Goal: Task Accomplishment & Management: Use online tool/utility

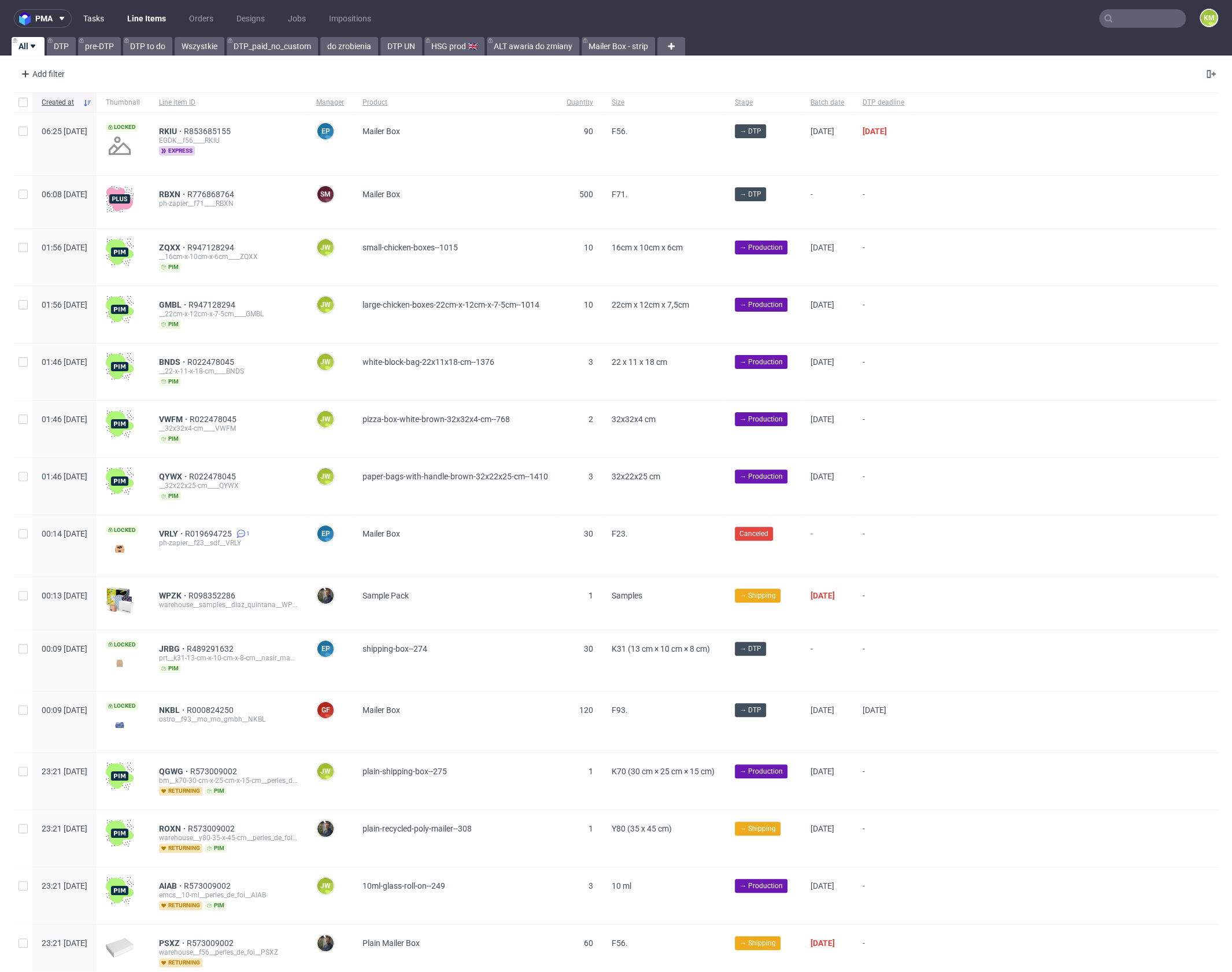
click at [102, 20] on link "Tasks" at bounding box center [94, 18] width 35 height 18
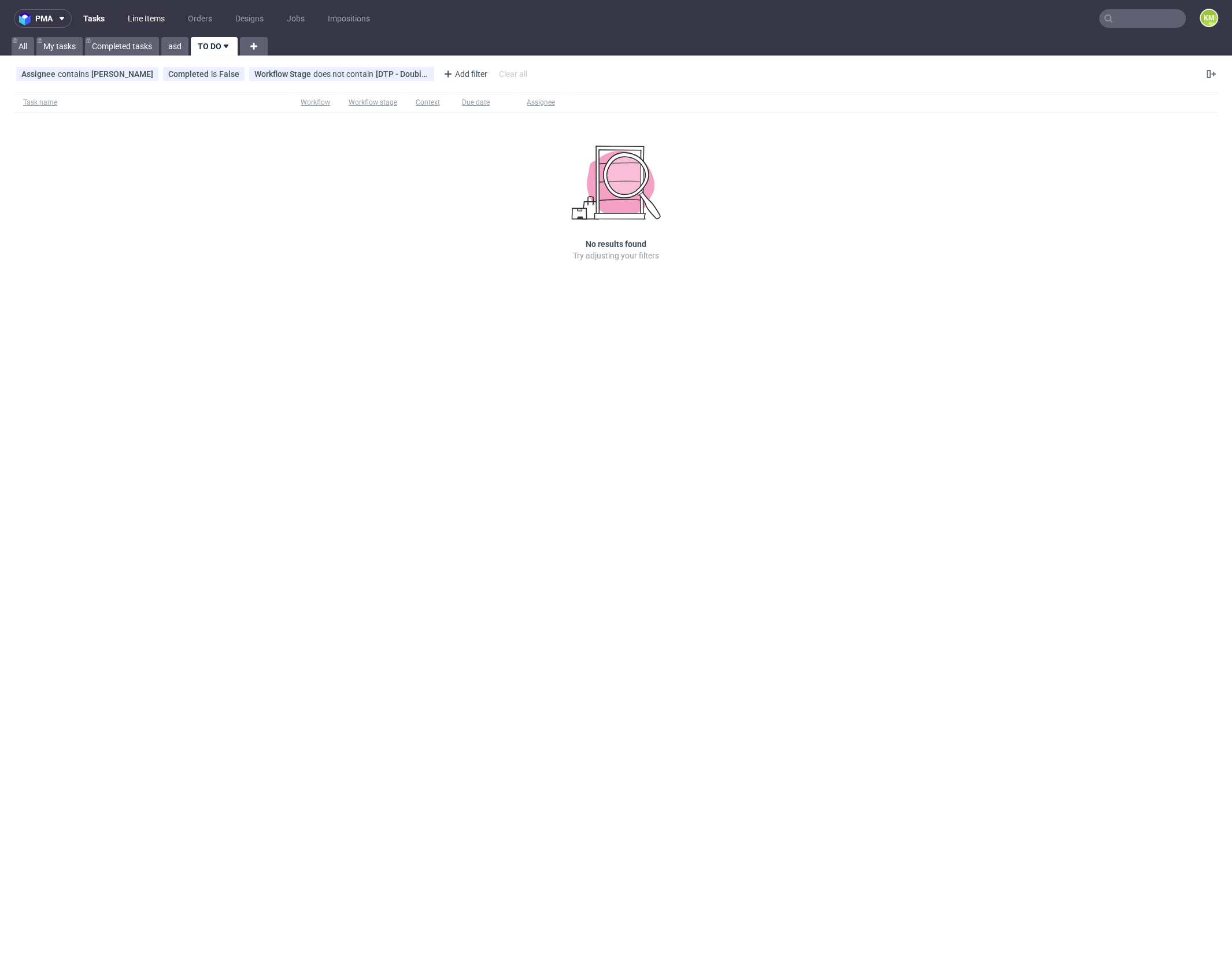
click at [143, 23] on link "Line Items" at bounding box center [146, 18] width 51 height 18
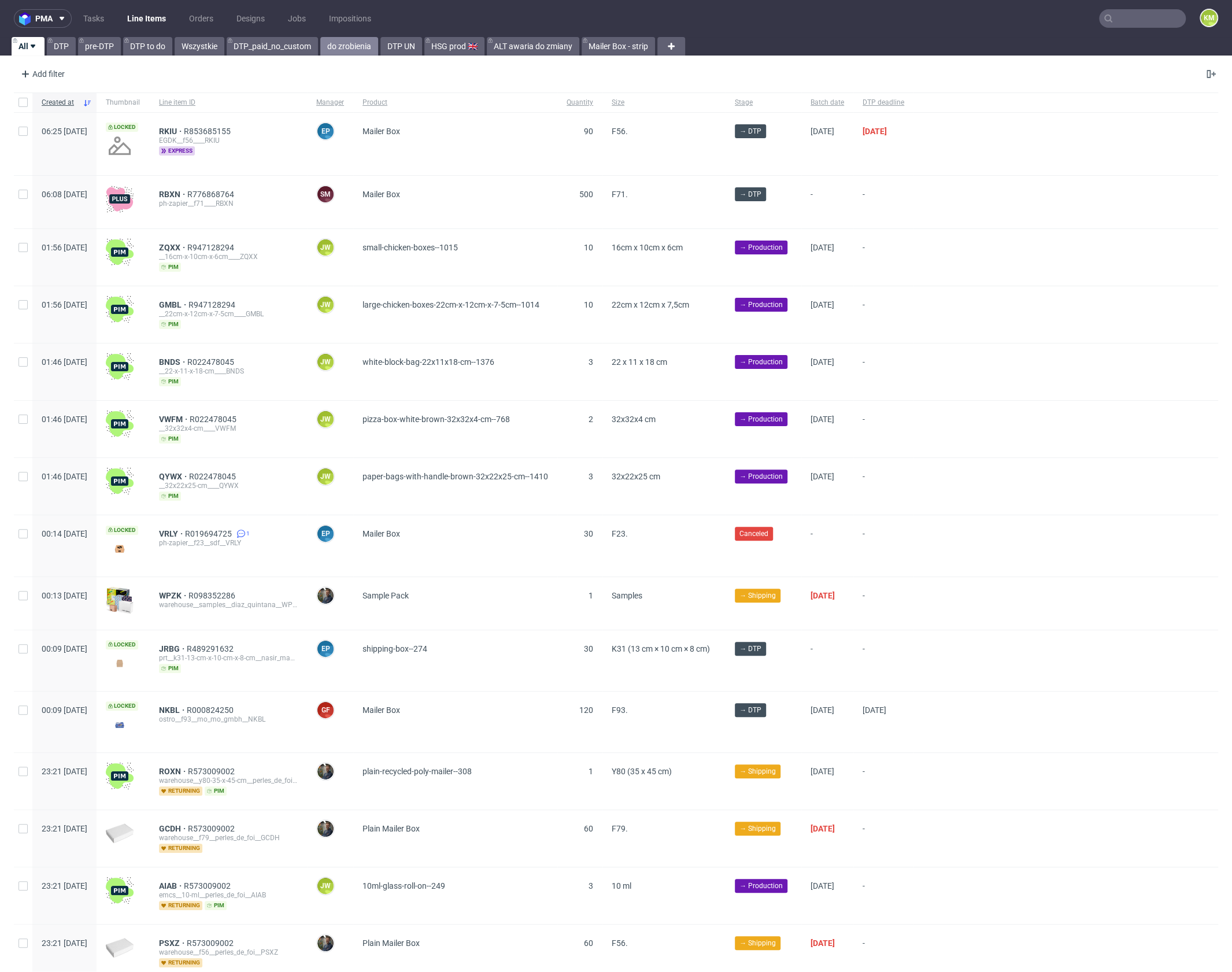
click at [338, 50] on link "do zrobienia" at bounding box center [349, 46] width 58 height 18
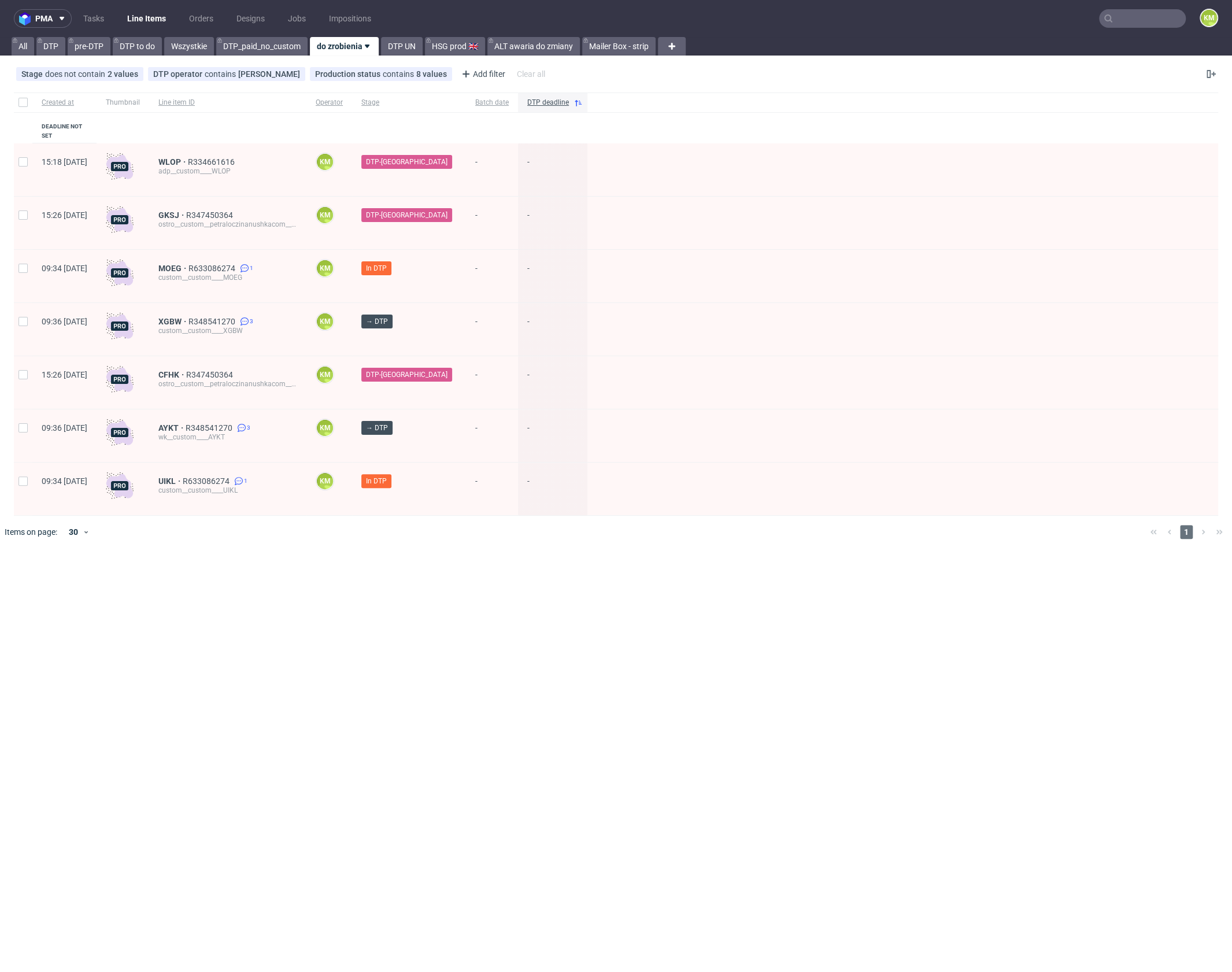
click at [597, 667] on div "pma Tasks Line Items Orders Designs Jobs Impositions KM All DTP pre-DTP DTP to …" at bounding box center [616, 486] width 1232 height 972
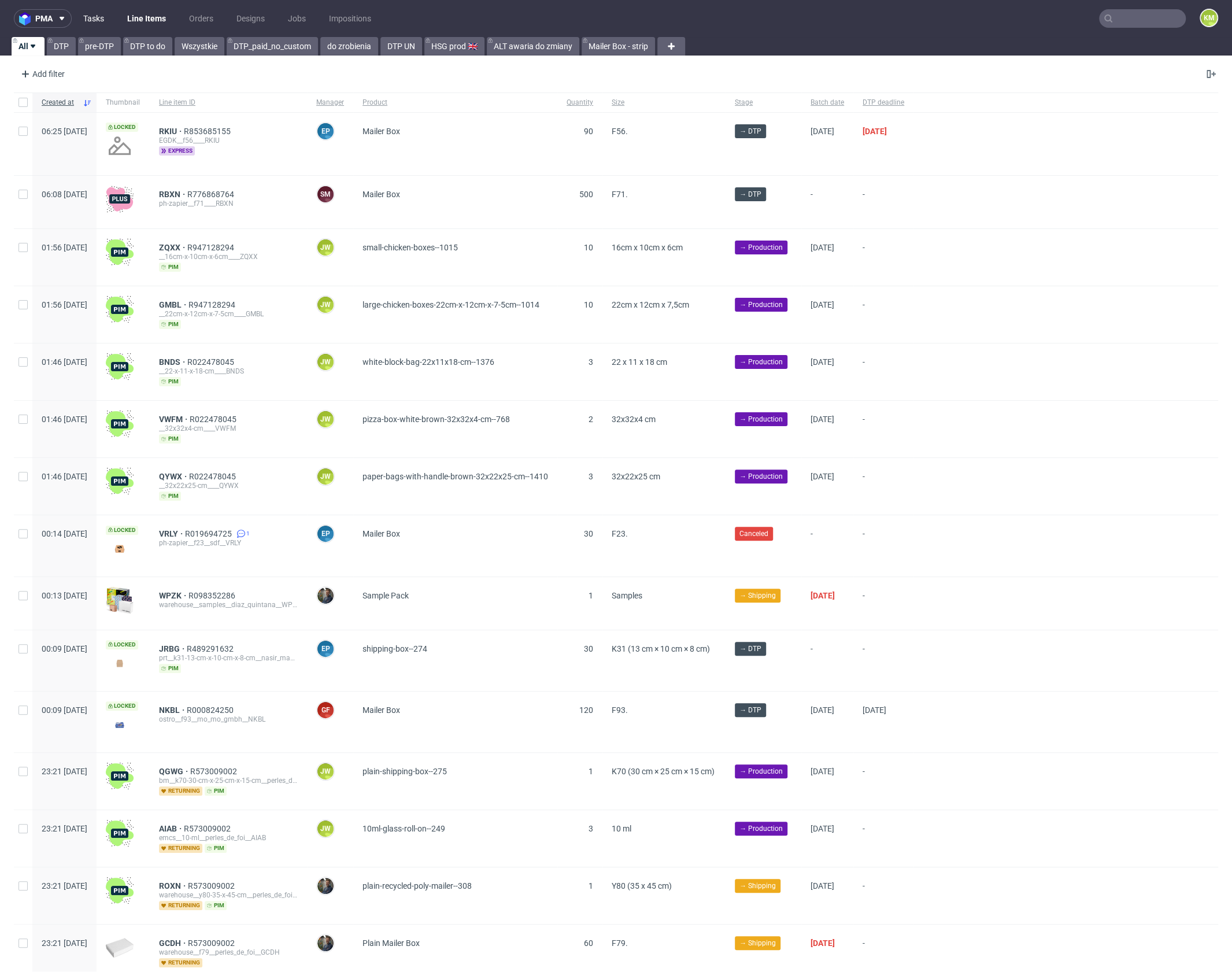
click at [99, 18] on link "Tasks" at bounding box center [94, 18] width 35 height 18
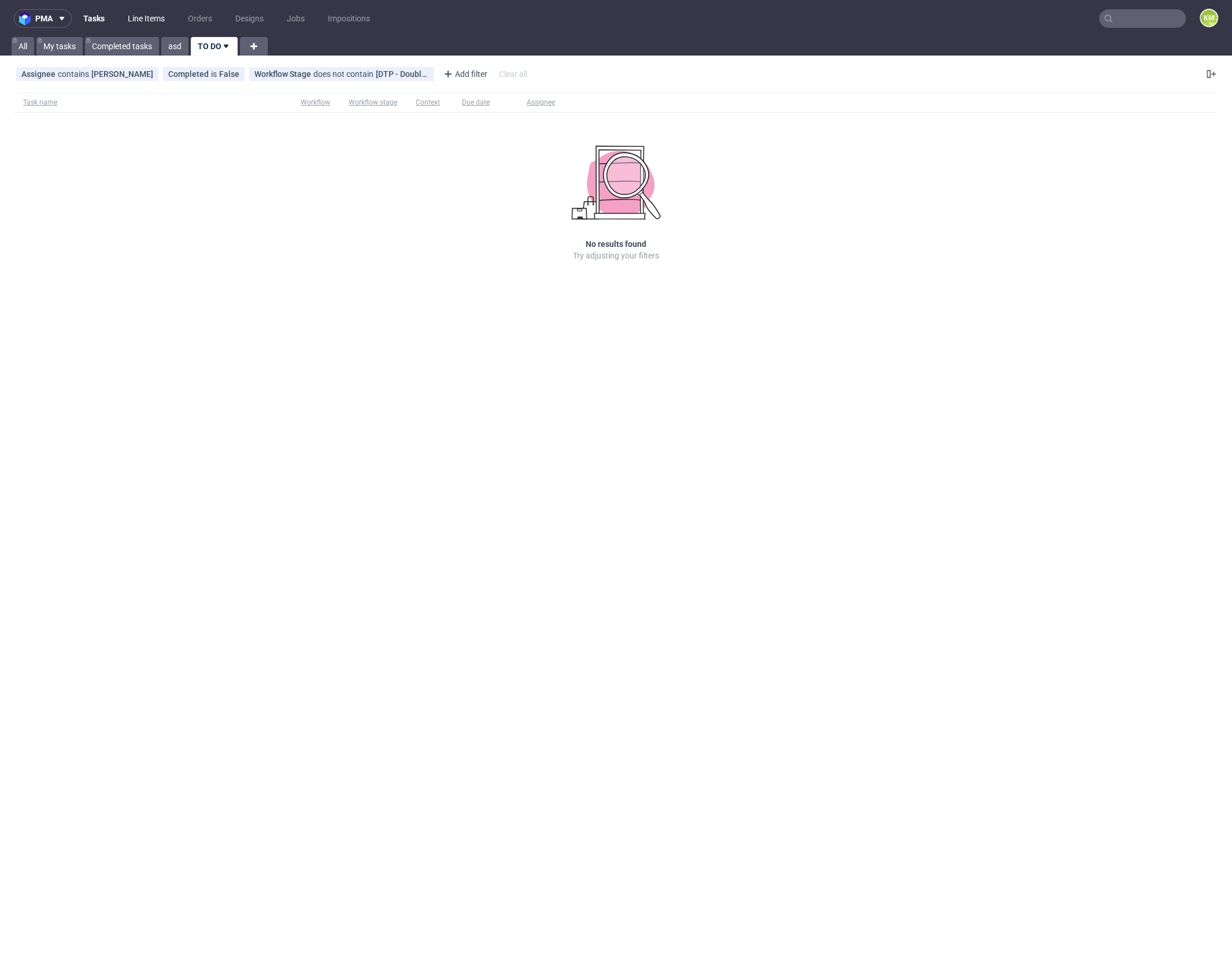
click at [151, 15] on link "Line Items" at bounding box center [146, 18] width 51 height 18
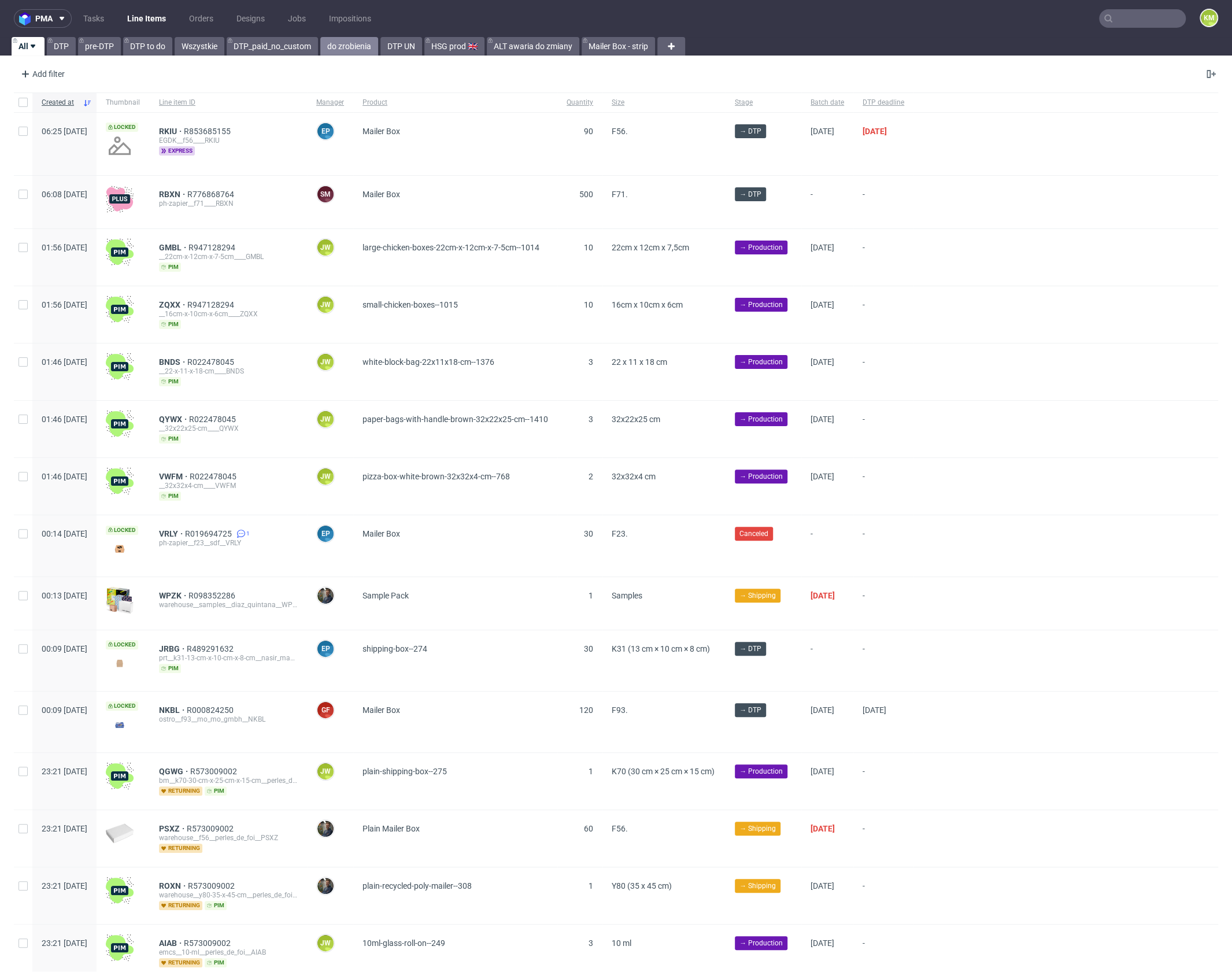
click at [357, 43] on link "do zrobienia" at bounding box center [349, 46] width 58 height 18
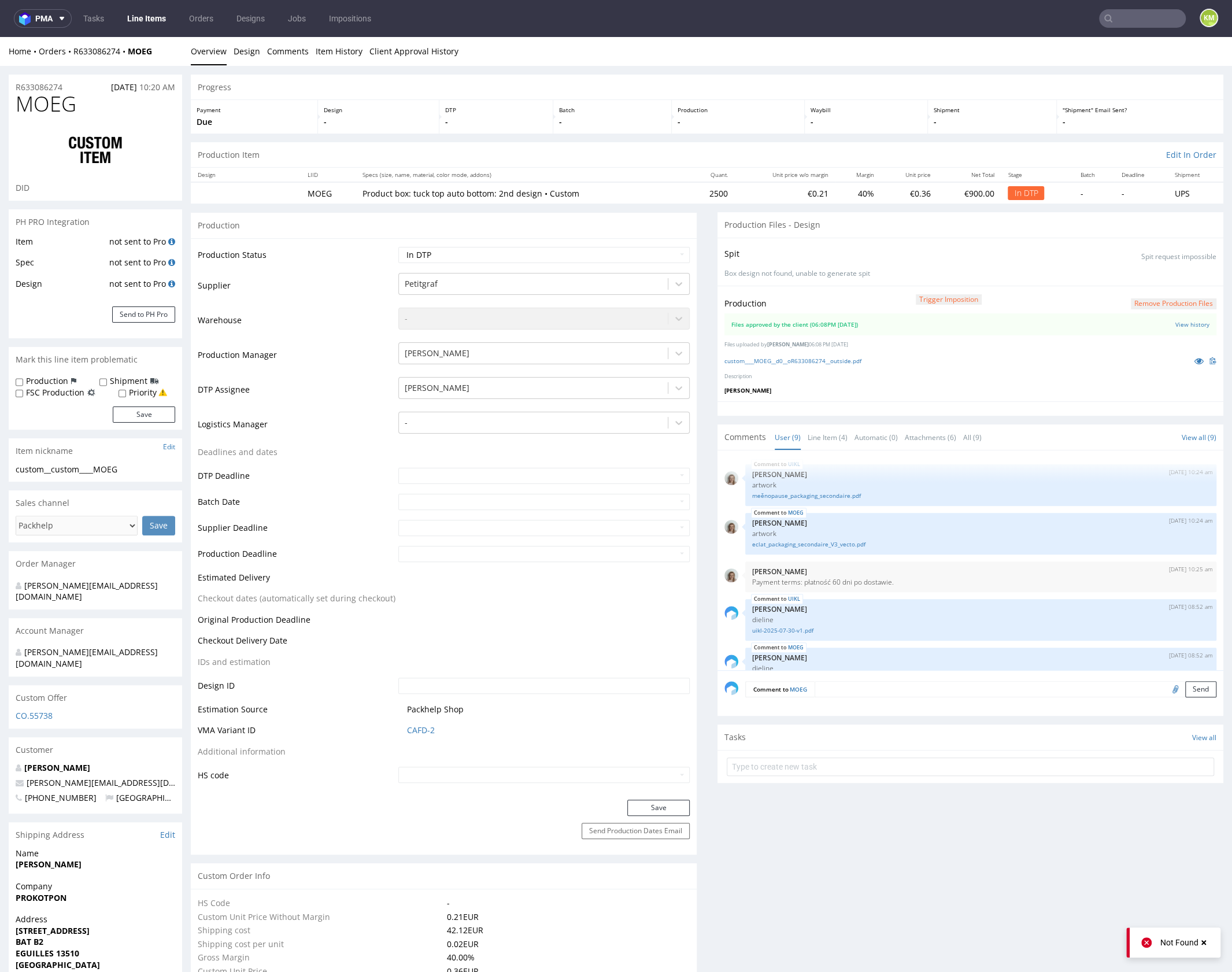
scroll to position [285, 0]
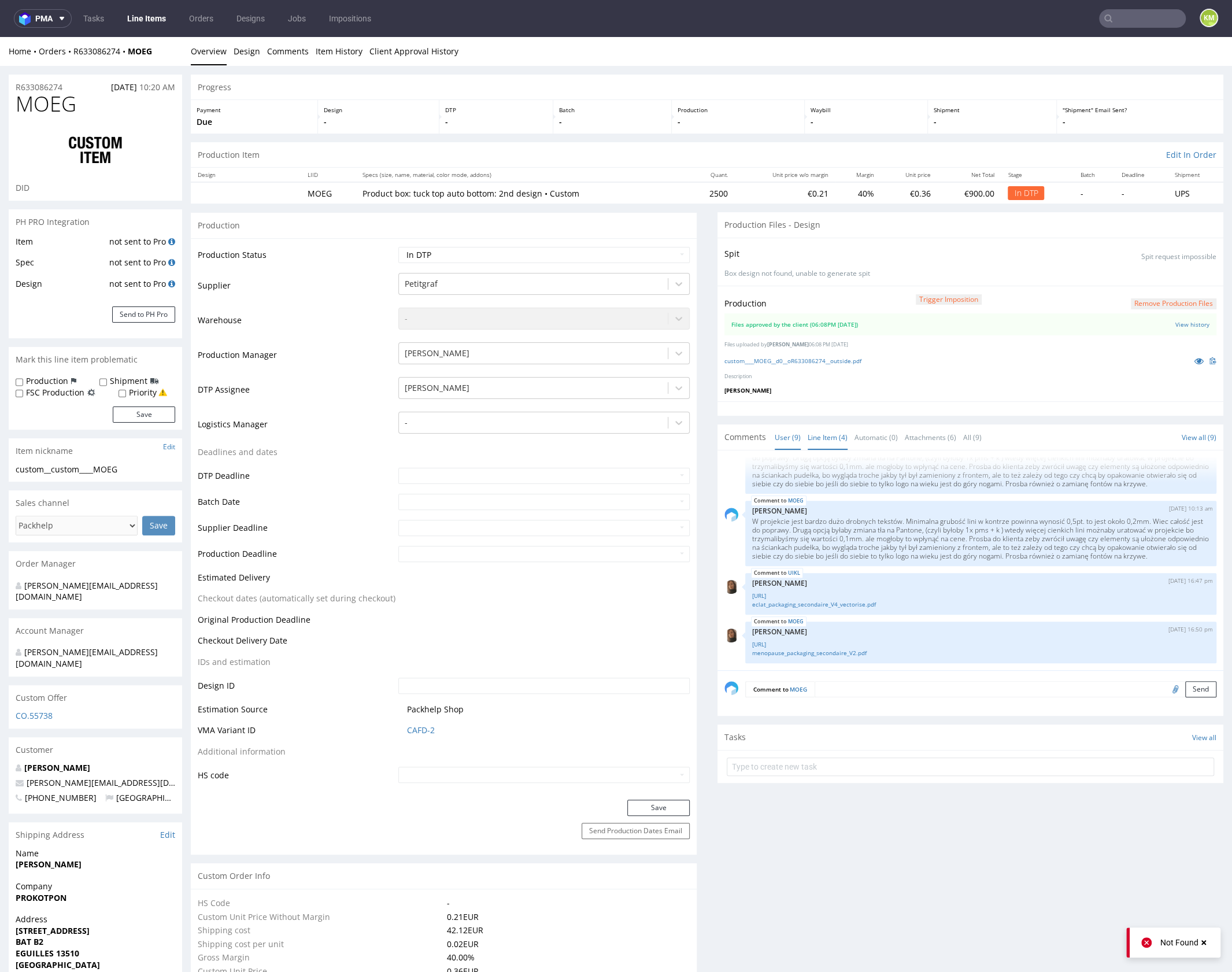
click at [831, 429] on link "Line Item (4)" at bounding box center [827, 437] width 40 height 25
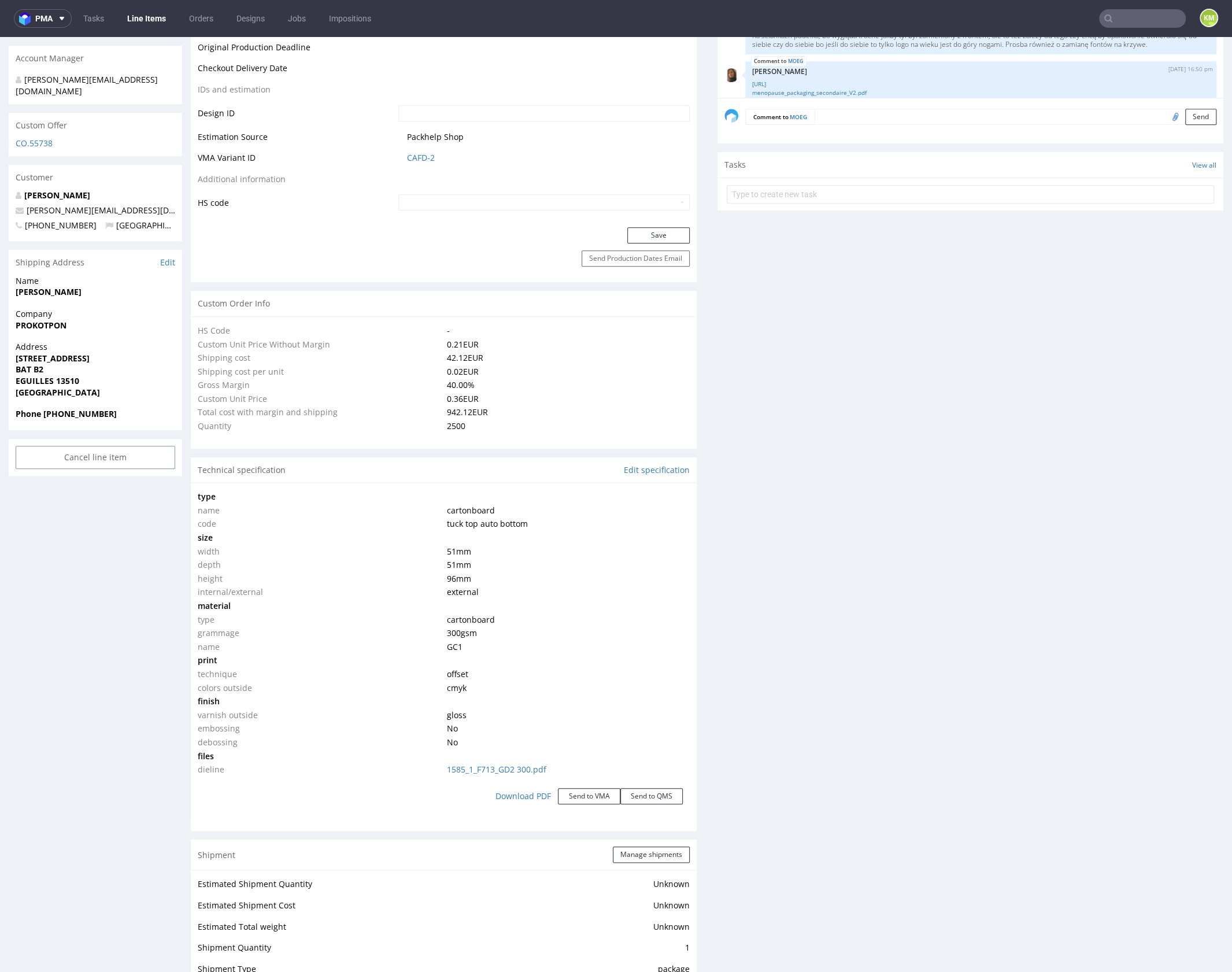
scroll to position [0, 0]
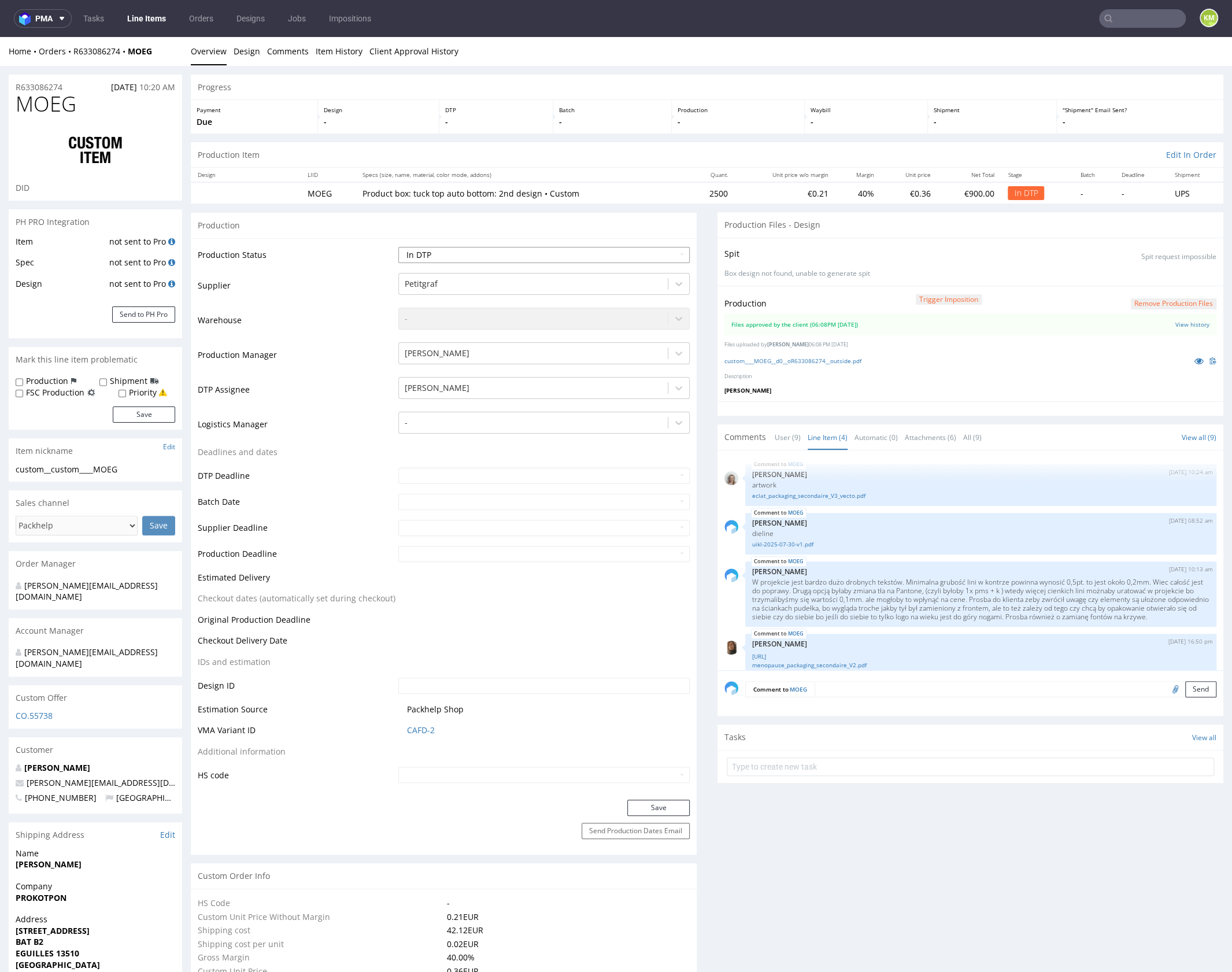
click at [561, 255] on select "Waiting for Artwork Waiting for Diecut Waiting for Mockup Waiting for DTP Waiti…" at bounding box center [544, 254] width 291 height 16
select select "dtp_waiting_for_double_check"
click at [399, 247] on select "Waiting for Artwork Waiting for Diecut Waiting for Mockup Waiting for DTP Waiti…" at bounding box center [544, 254] width 291 height 16
click at [652, 812] on button "Save" at bounding box center [658, 807] width 62 height 16
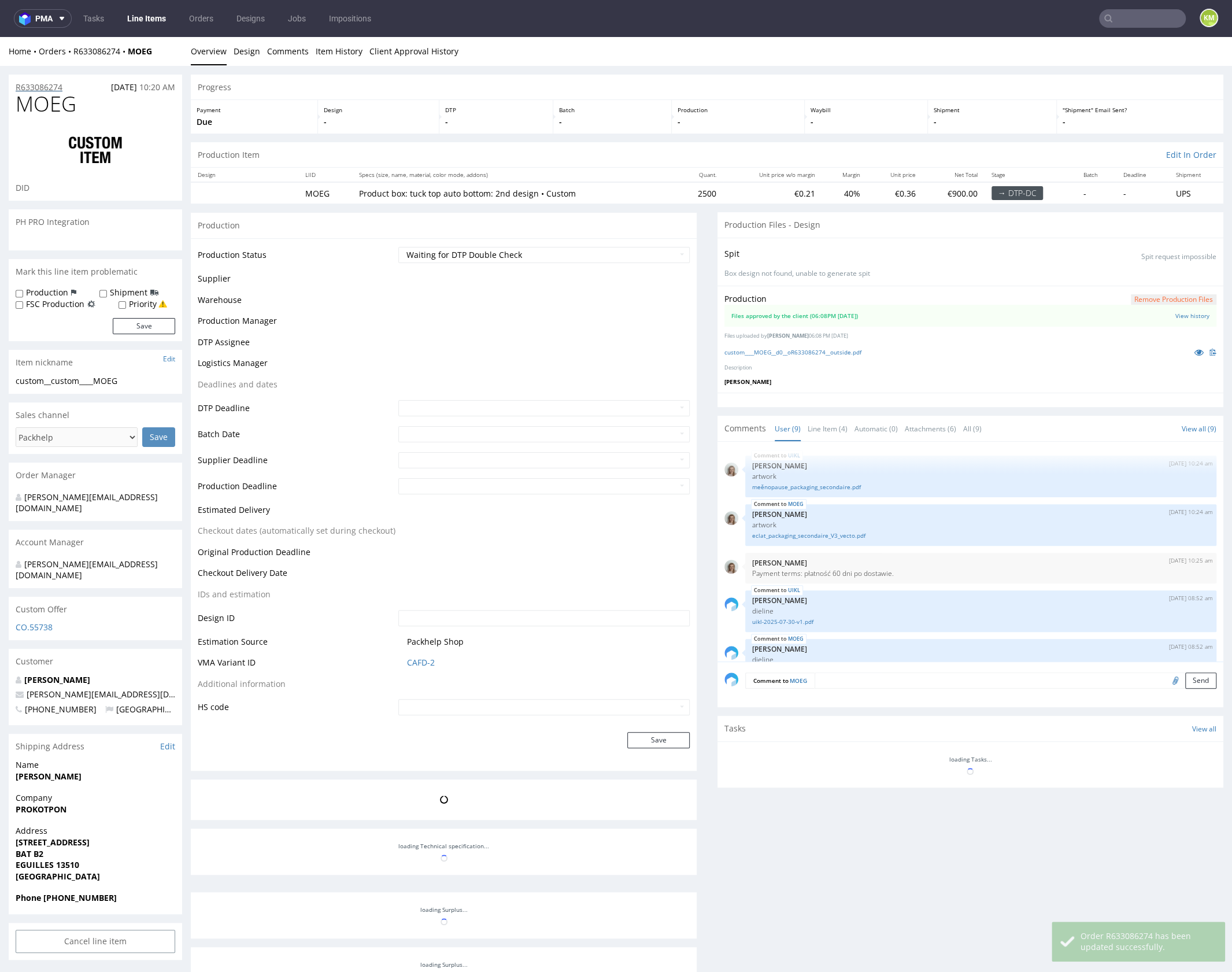
scroll to position [21, 0]
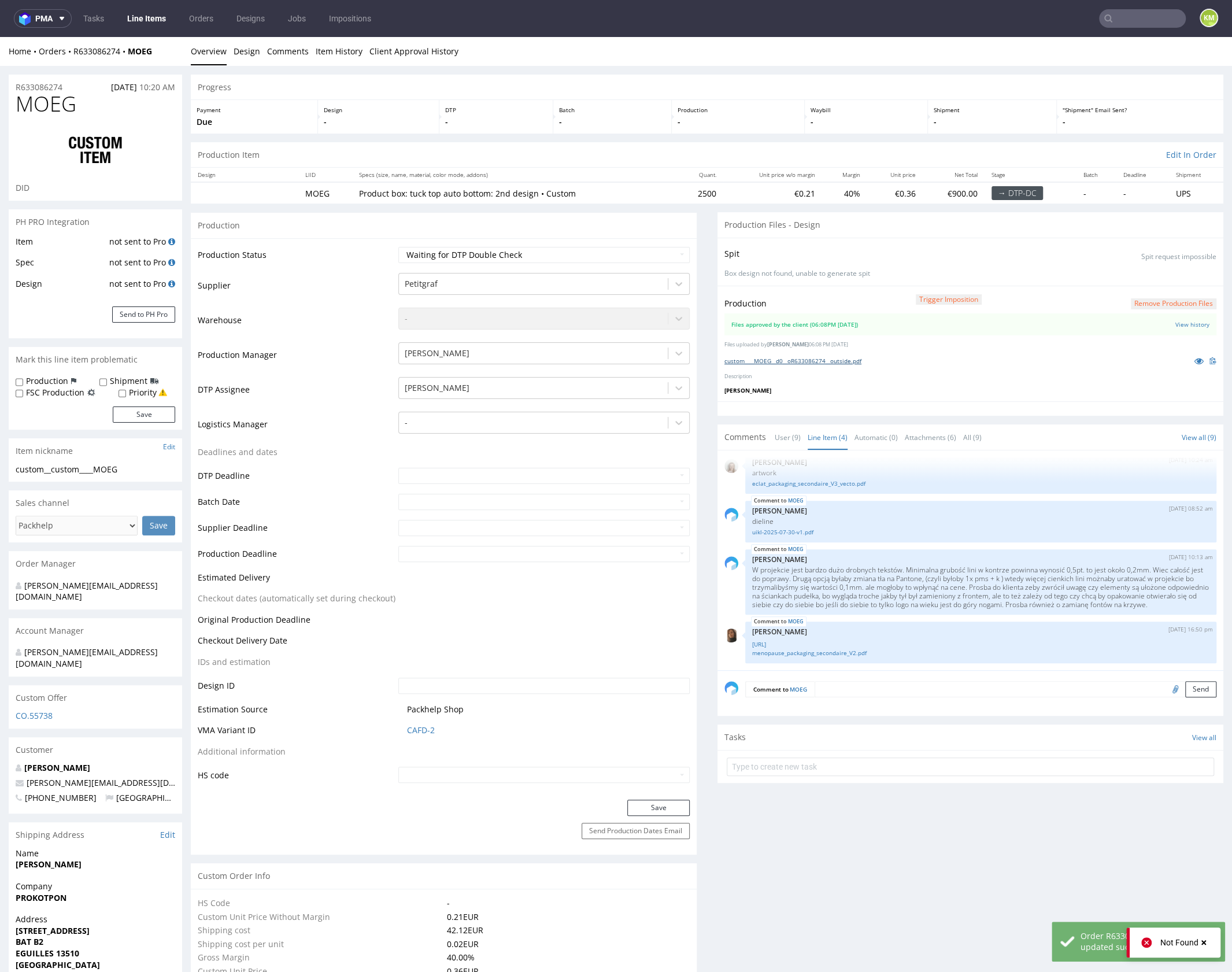
click at [831, 360] on link "custom____MOEG__d0__oR633086274__outside.pdf" at bounding box center [793, 361] width 137 height 8
click at [893, 685] on textarea at bounding box center [1016, 688] width 402 height 16
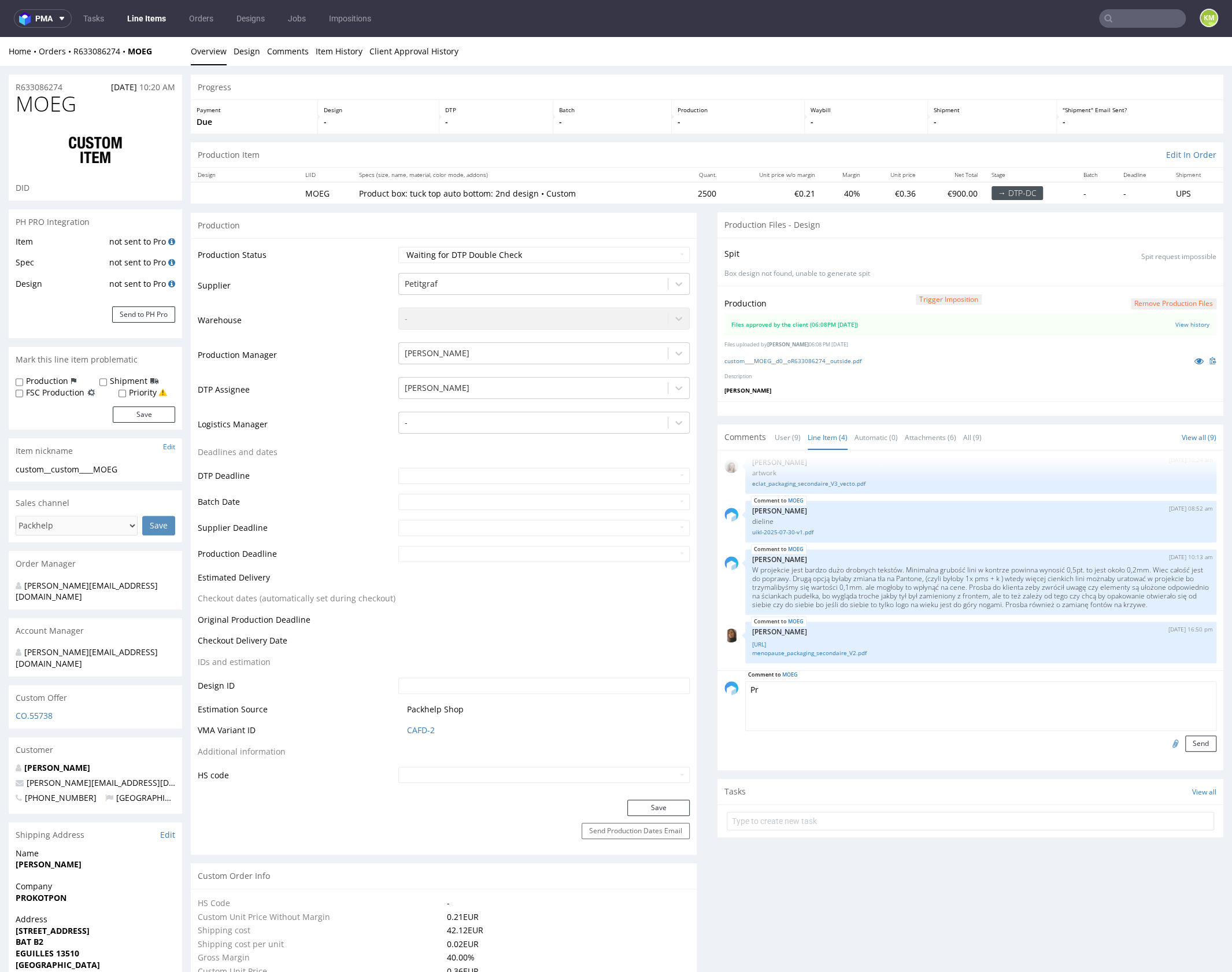
type textarea "Pro"
click at [1012, 686] on textarea "Pro" at bounding box center [981, 705] width 471 height 50
click at [1189, 363] on link at bounding box center [1199, 361] width 21 height 13
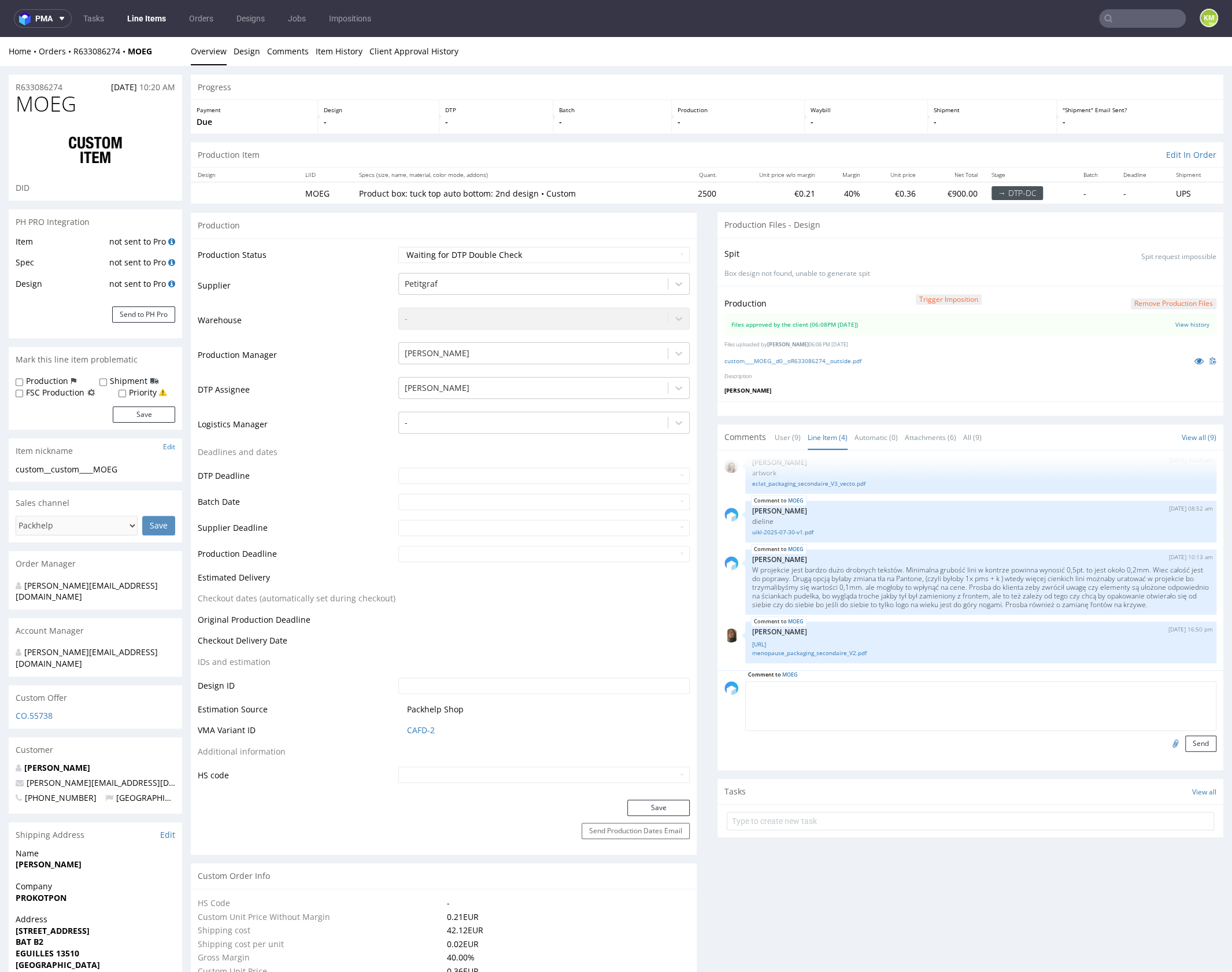
click at [830, 713] on textarea at bounding box center [981, 705] width 471 height 50
paste textarea "Oba projekty mają bardzo cienkie linie w kontrze, pomimo dwukrotnego ostrzeżeni…"
drag, startPoint x: 825, startPoint y: 697, endPoint x: 1101, endPoint y: 698, distance: 276.0
click at [1101, 698] on textarea "Oba projekty mają bardzo cienkie linie w kontrze, pomimo dwukrotnego ostrzeżeni…" at bounding box center [981, 705] width 471 height 50
click at [745, 688] on textarea "Oba projekty mają bardzo cienkie linie w kontrze, pomimo dwukrotnego ostrzeżeni…" at bounding box center [981, 705] width 471 height 50
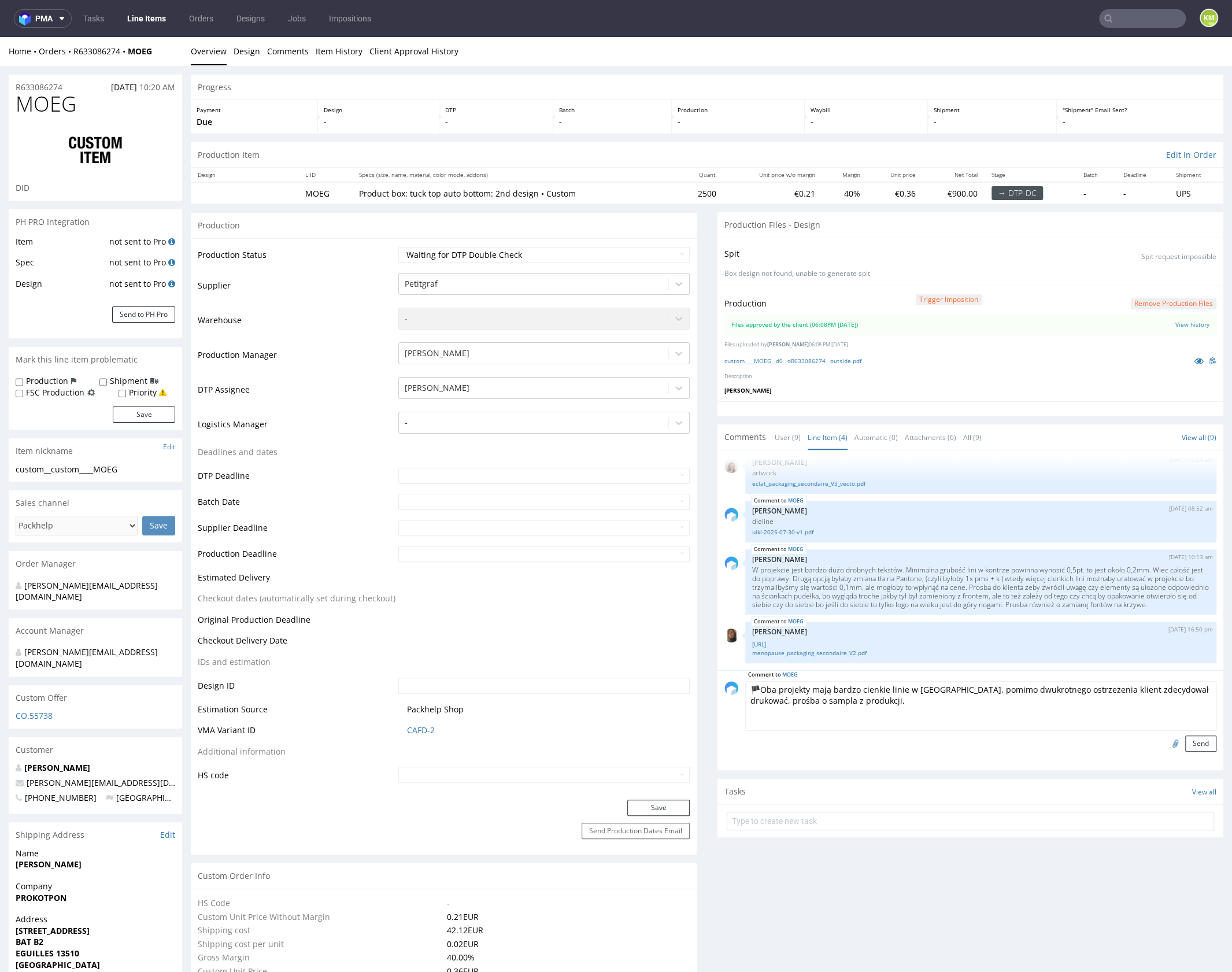
click at [836, 701] on textarea "🏴Oba projekty mają bardzo cienkie linie w kontrze, pomimo dwukrotnego ostrzeżen…" at bounding box center [981, 705] width 471 height 50
click at [754, 686] on textarea "🏴Oba projekty mają bardzo cienkie linie w kontrze, pomimo dwukrotnego ostrzeżen…" at bounding box center [981, 705] width 471 height 50
click at [857, 697] on textarea "🏴 Oba projekty mają bardzo cienkie linie w kontrze, pomimo dwukrotnego ostrzeże…" at bounding box center [981, 705] width 471 height 50
click at [836, 695] on textarea "🏴 Oba projekty mają bardzo cienkie linie w kontrze, pomimo dwukrotnego ostrzeże…" at bounding box center [981, 705] width 471 height 50
click at [1048, 704] on textarea "🏴 Oba projekty mają bardzo cienkie linie w kontrze, pomimo dwukrotnego ostrzeże…" at bounding box center [981, 705] width 471 height 50
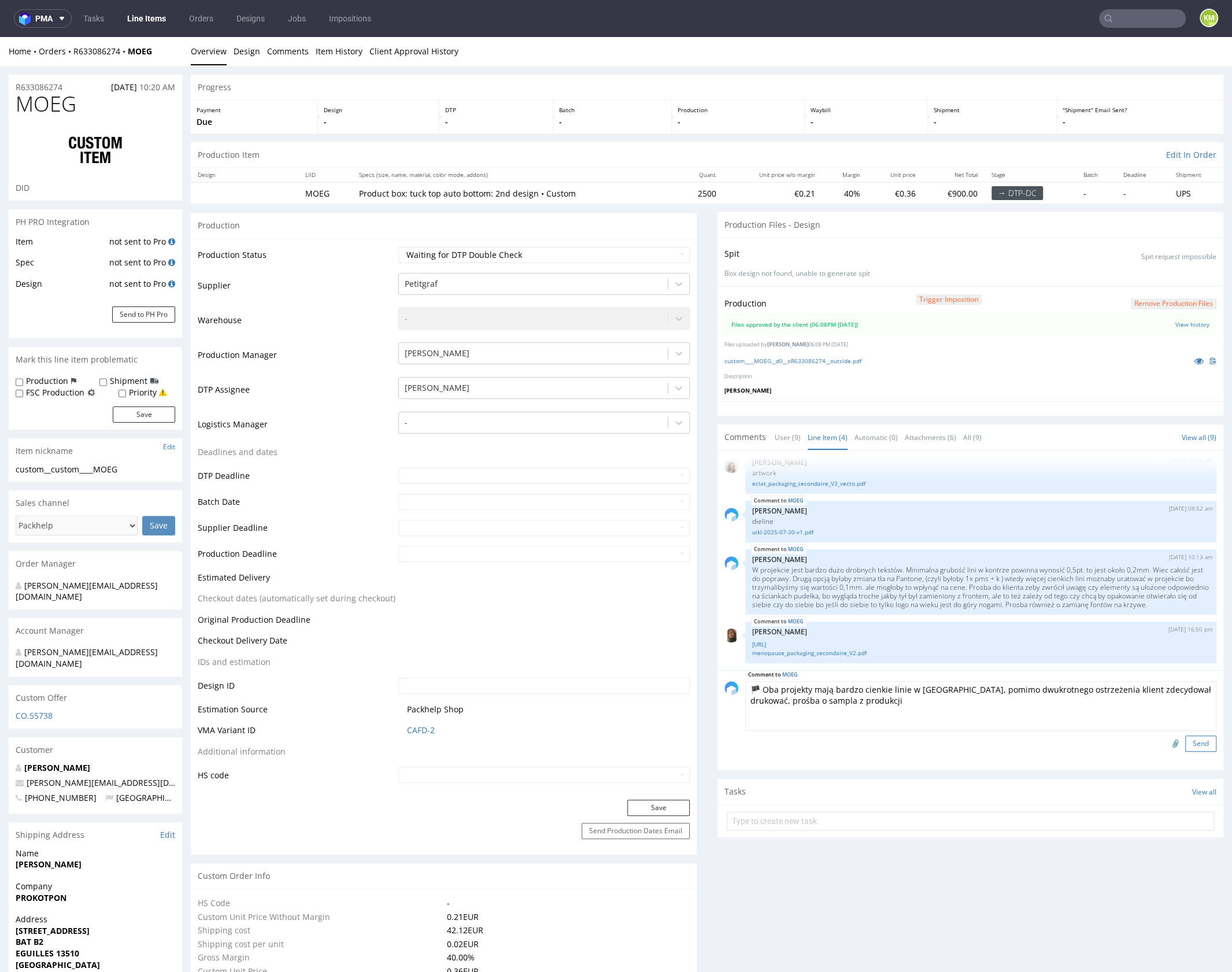
type textarea "🏴 Oba projekty mają bardzo cienkie linie w kontrze, pomimo dwukrotnego ostrzeże…"
click at [1200, 744] on button "Send" at bounding box center [1200, 743] width 32 height 16
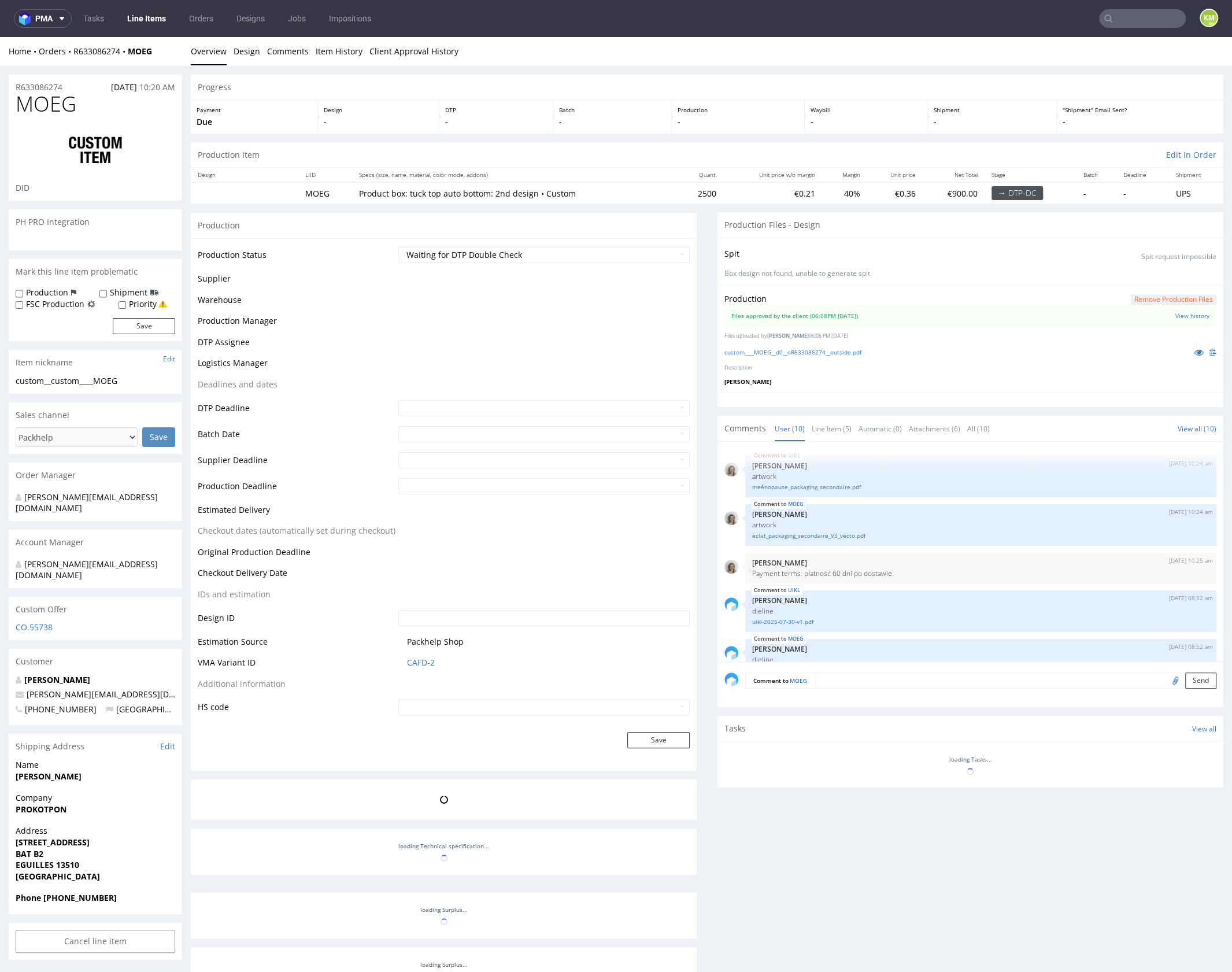
scroll to position [331, 0]
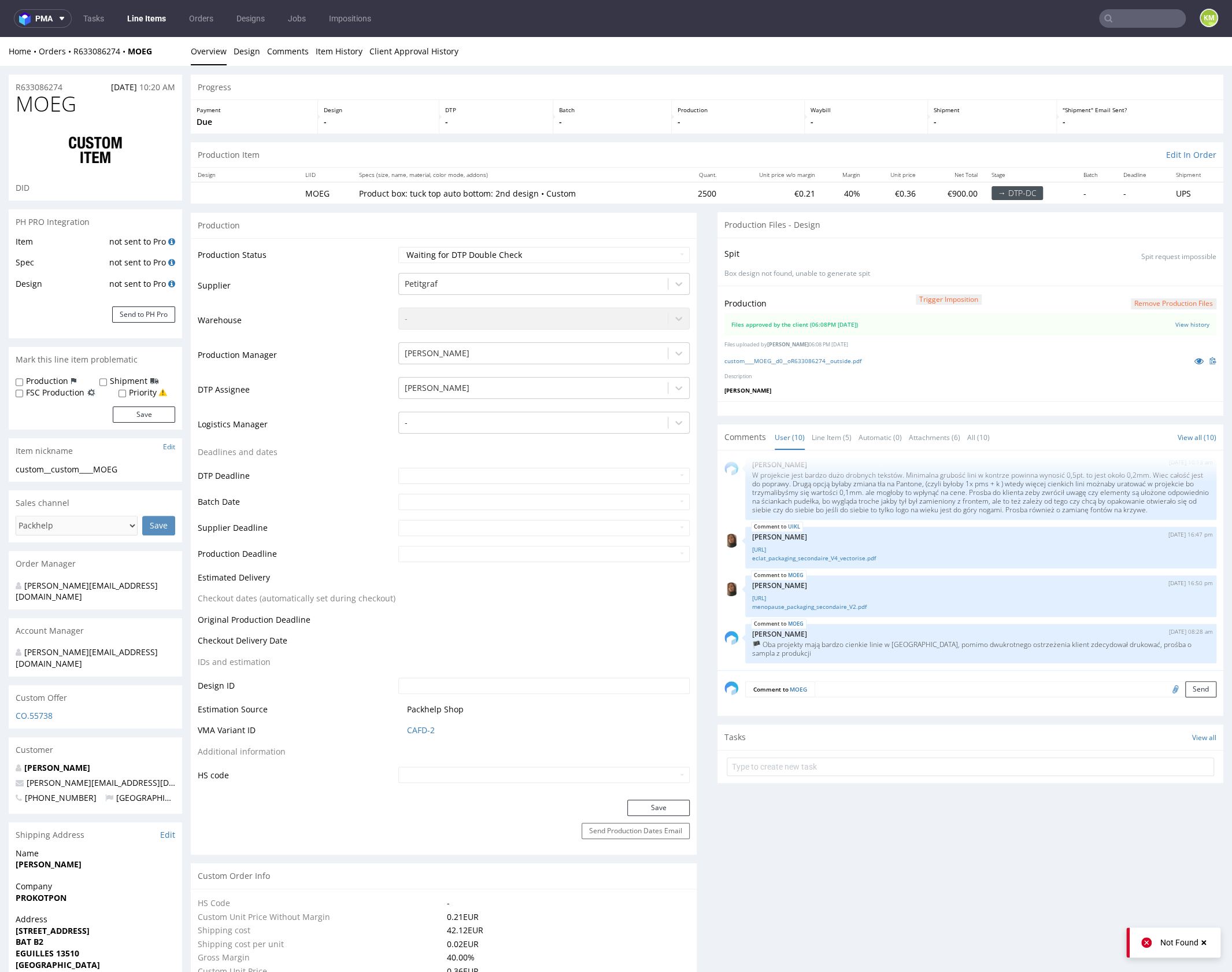
click at [55, 380] on label "Production" at bounding box center [47, 381] width 42 height 12
click at [23, 380] on input "Production" at bounding box center [19, 382] width 8 height 9
checkbox input "true"
click at [123, 415] on button "Save" at bounding box center [144, 414] width 62 height 16
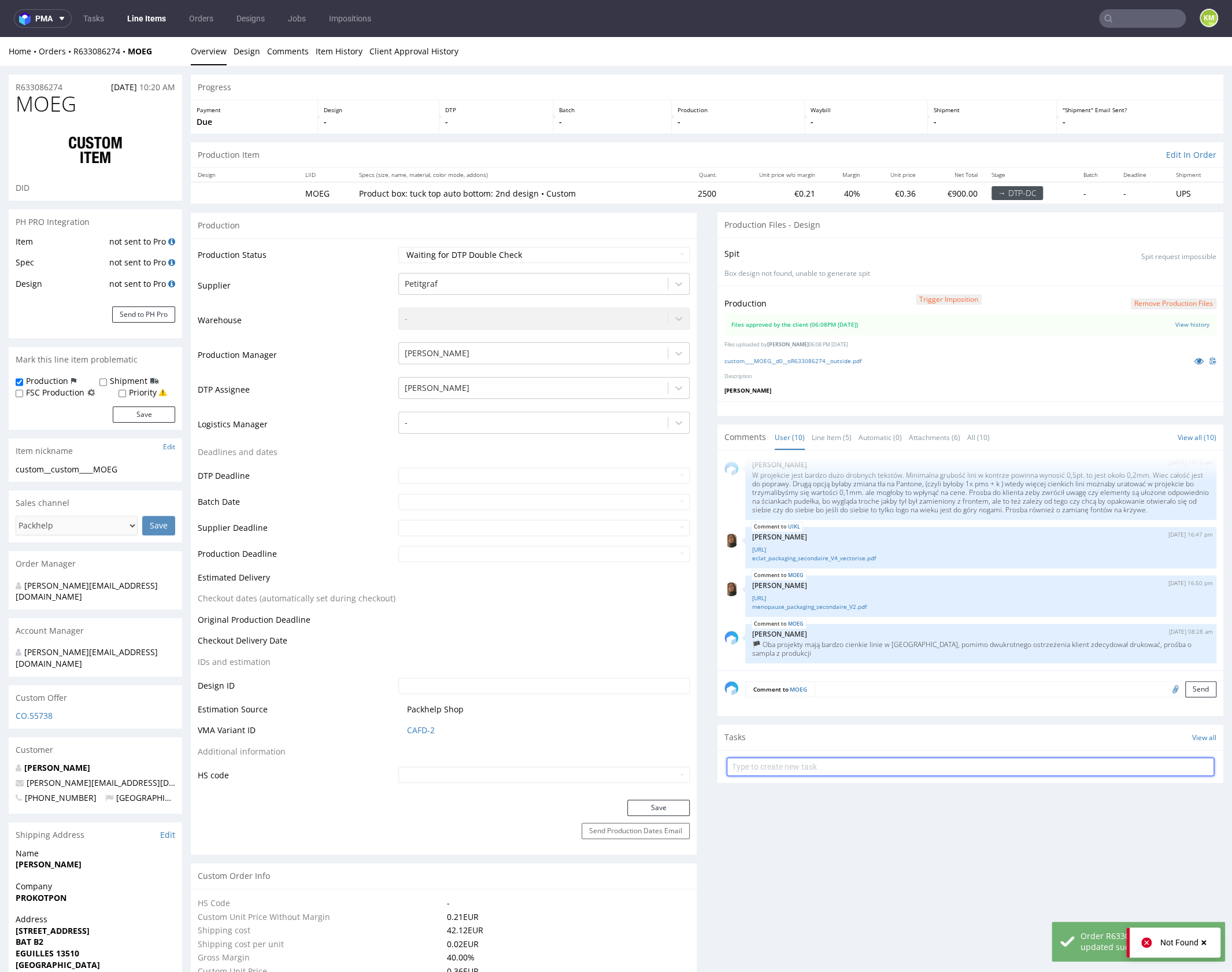
click at [920, 763] on input "text" at bounding box center [971, 766] width 487 height 18
type input "dch 1/2"
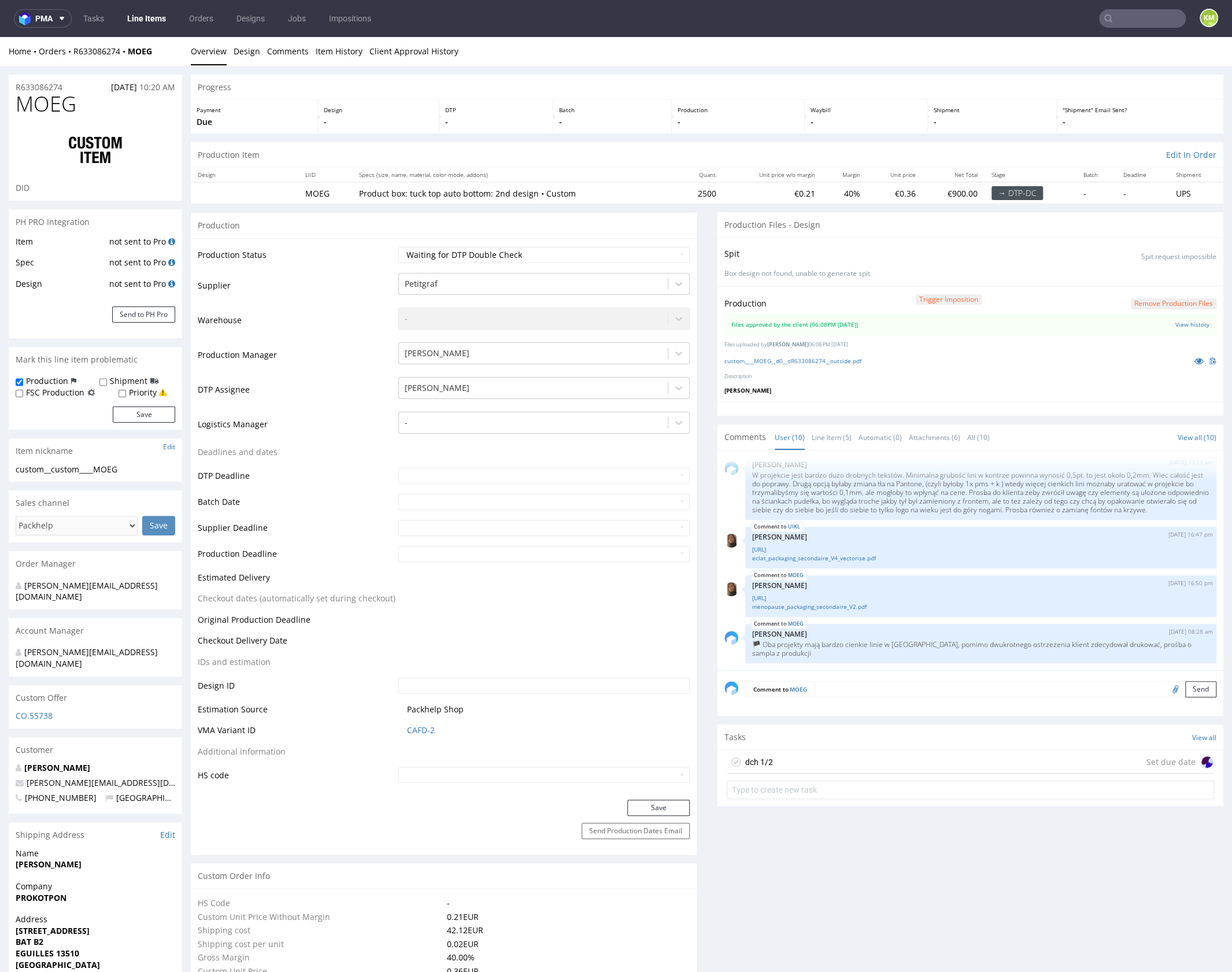
click at [829, 758] on div "dch 1/2 Set due date" at bounding box center [971, 761] width 487 height 23
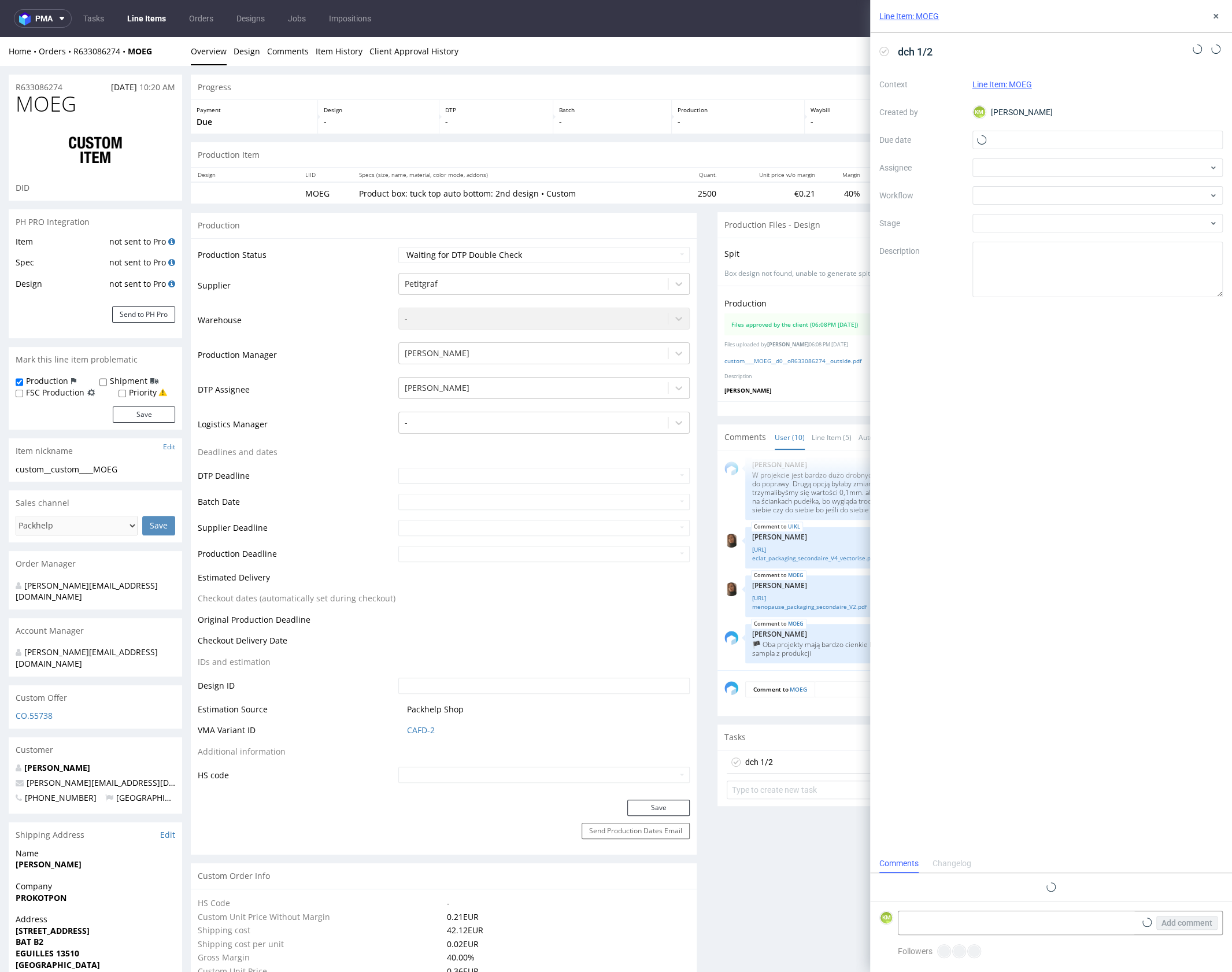
scroll to position [9, 0]
click at [1011, 148] on input "text" at bounding box center [1098, 140] width 251 height 18
click at [1114, 258] on span "18" at bounding box center [1116, 256] width 9 height 12
type input "18/09/2025"
click at [1008, 172] on div at bounding box center [1098, 167] width 251 height 18
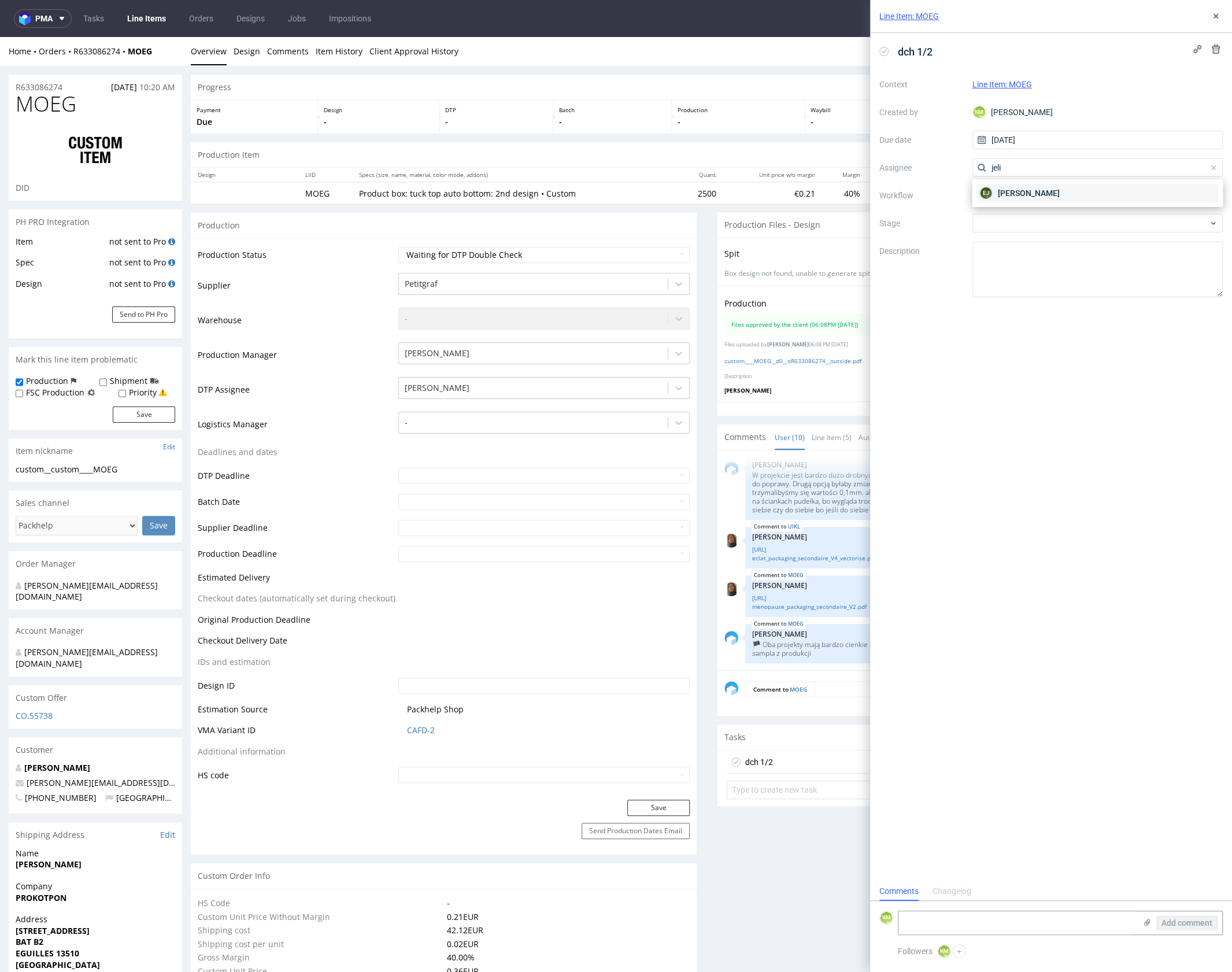
type input "jeli"
click at [1008, 193] on span "Elżbieta Jelińska" at bounding box center [1028, 193] width 62 height 12
click at [1006, 194] on div at bounding box center [1098, 195] width 251 height 18
click at [1041, 240] on div "DTP - Double Check" at bounding box center [1097, 237] width 242 height 21
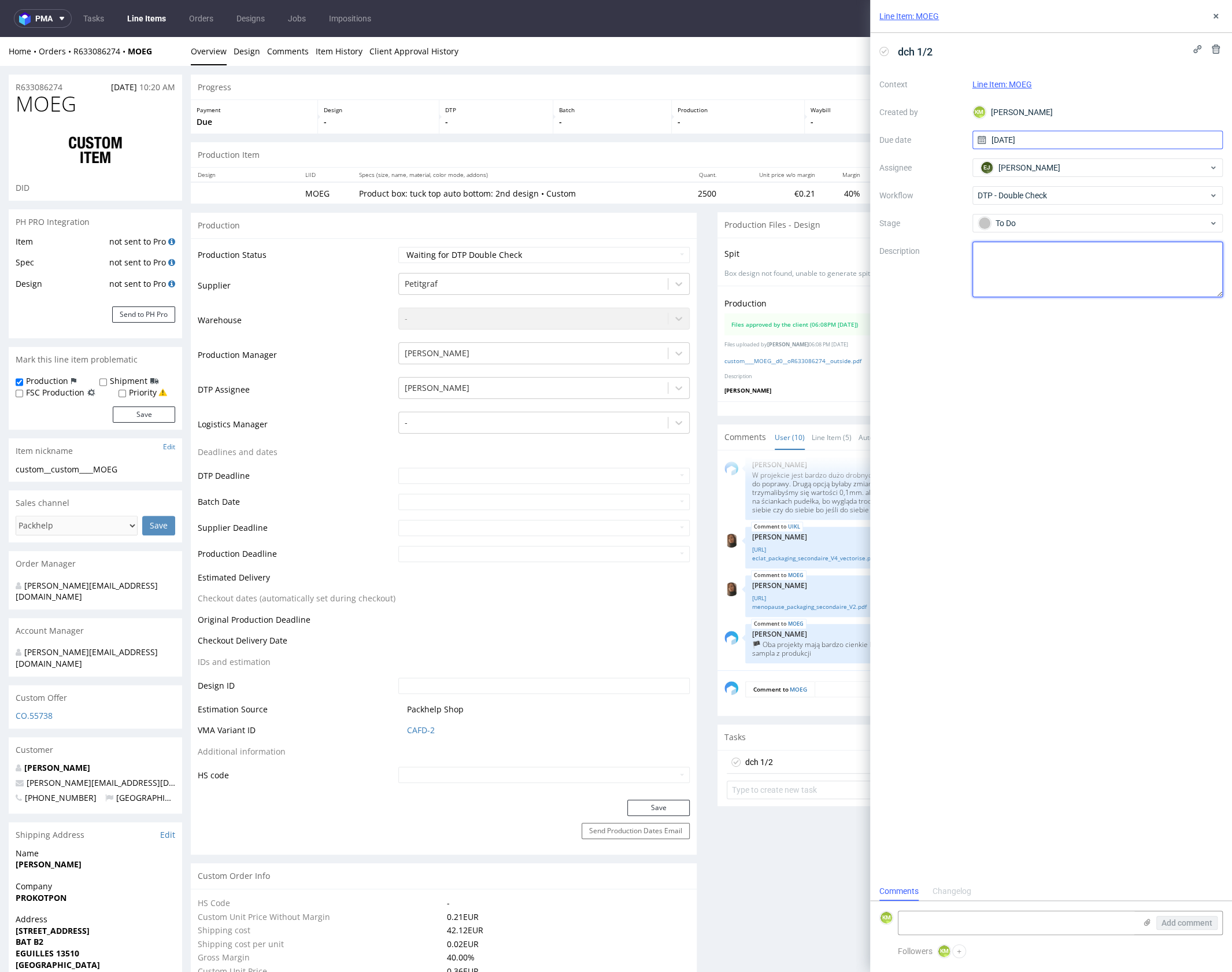
drag, startPoint x: 1046, startPoint y: 281, endPoint x: 1120, endPoint y: 144, distance: 155.7
click at [1047, 280] on textarea at bounding box center [1098, 269] width 251 height 55
click at [1210, 25] on div "Line Item: MOEG" at bounding box center [1051, 16] width 362 height 33
click at [1211, 19] on icon at bounding box center [1215, 16] width 9 height 9
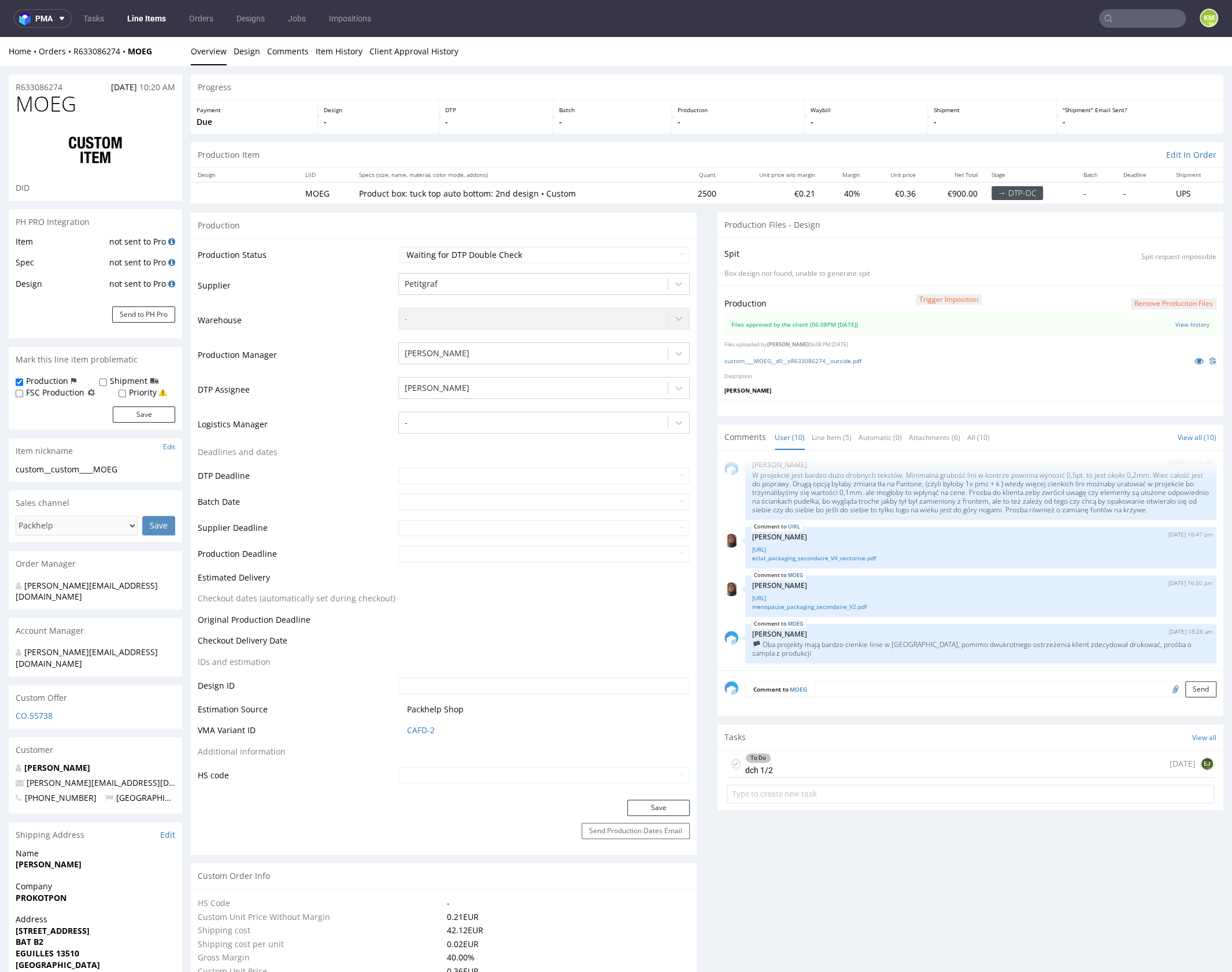
click at [878, 755] on div "To Do dch 1/2 today EJ" at bounding box center [971, 763] width 487 height 27
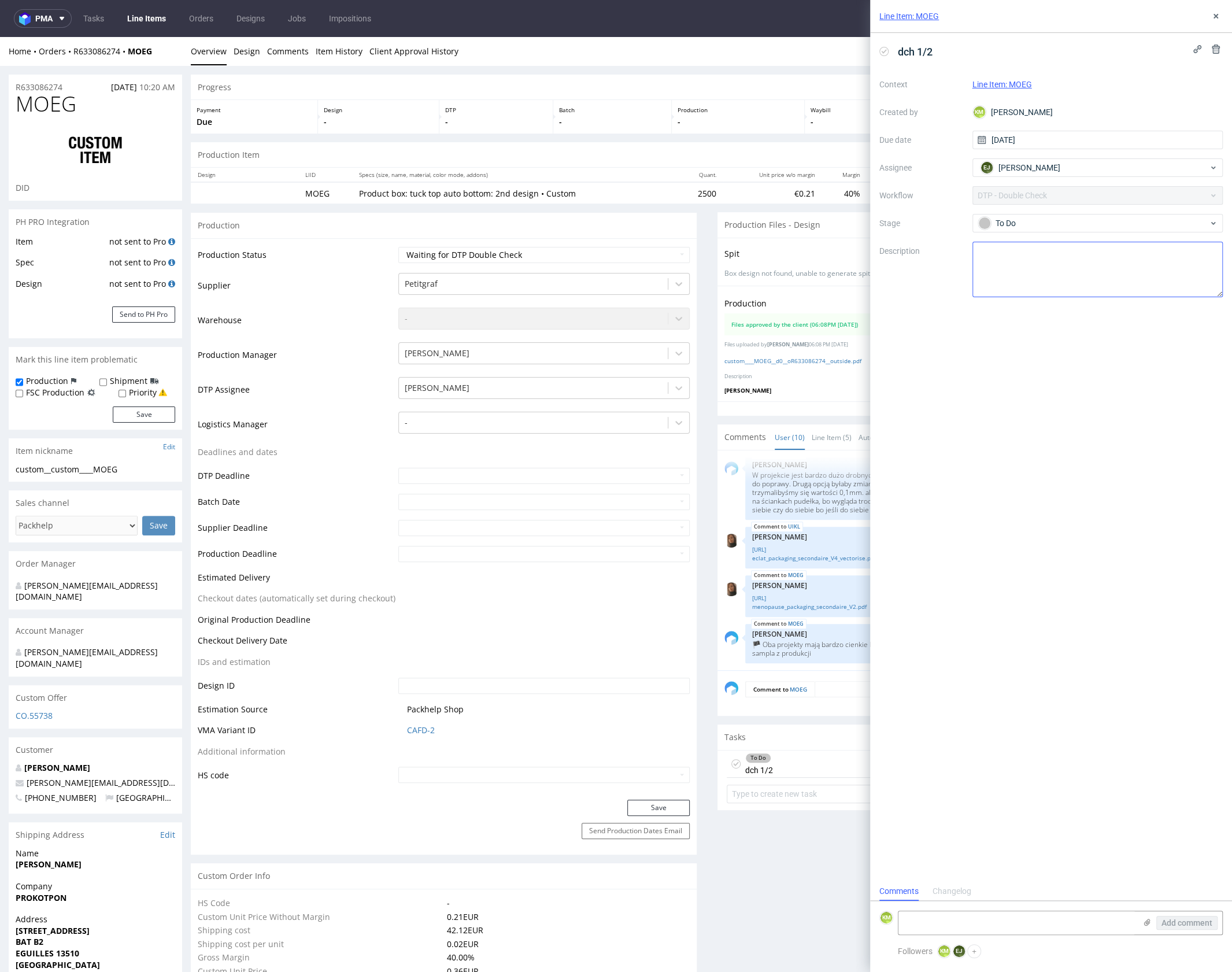
scroll to position [9, 0]
drag, startPoint x: 1218, startPoint y: 16, endPoint x: 952, endPoint y: 5, distance: 266.2
click at [1217, 15] on icon at bounding box center [1215, 16] width 9 height 9
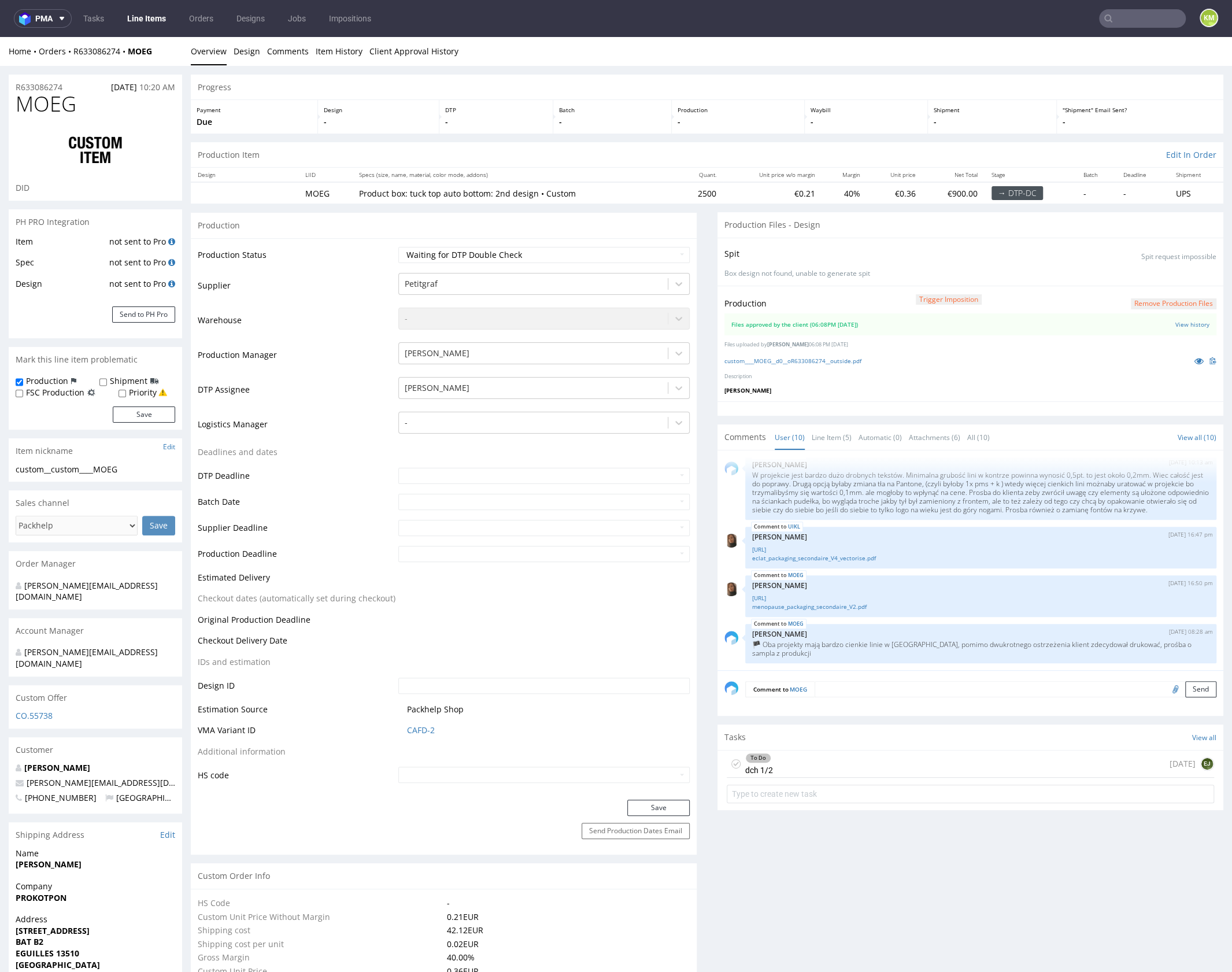
drag, startPoint x: 838, startPoint y: 763, endPoint x: 890, endPoint y: 693, distance: 87.2
click at [838, 763] on div "To Do dch 1/2 today EJ" at bounding box center [971, 763] width 487 height 27
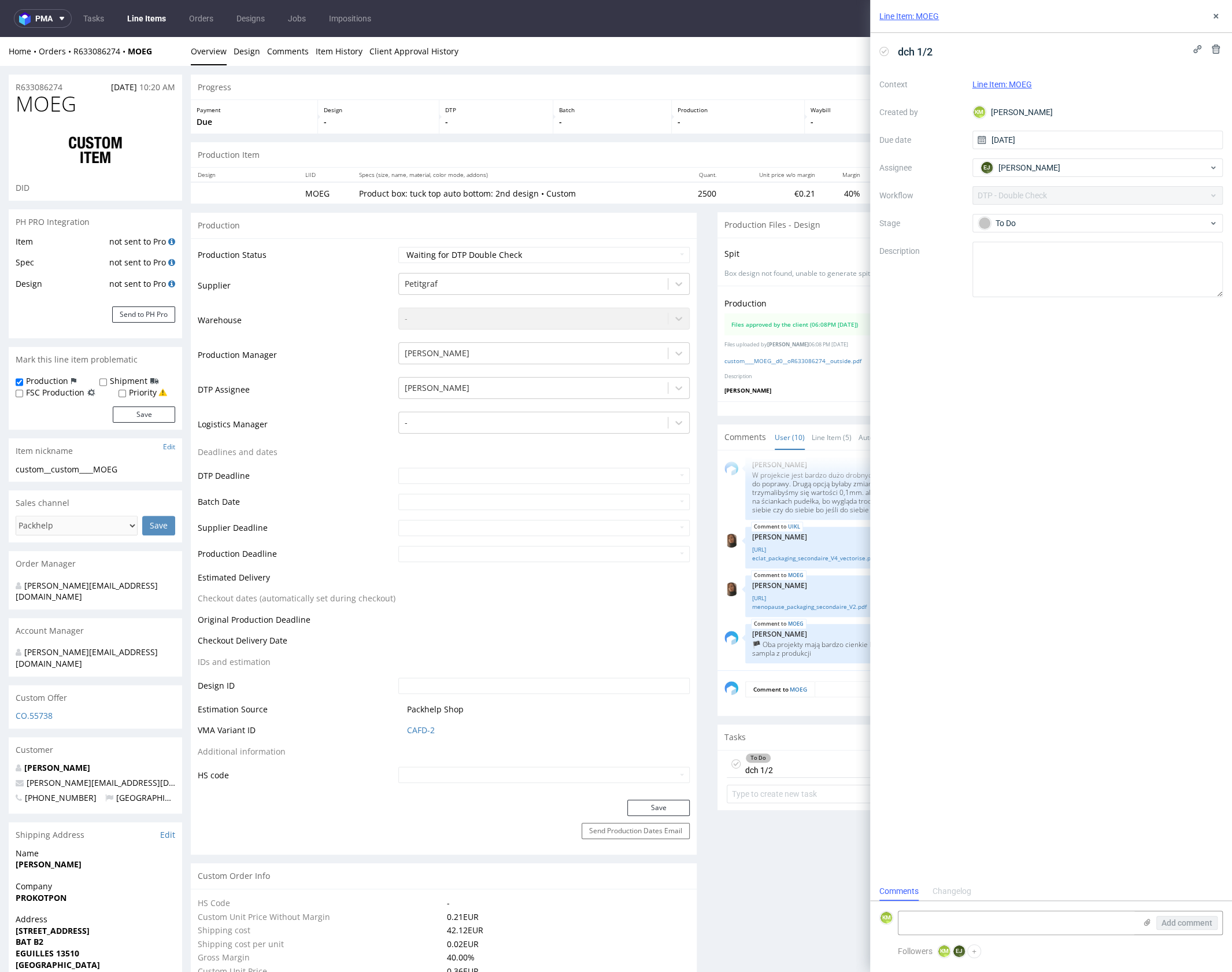
scroll to position [9, 0]
click at [1212, 15] on icon at bounding box center [1215, 16] width 9 height 9
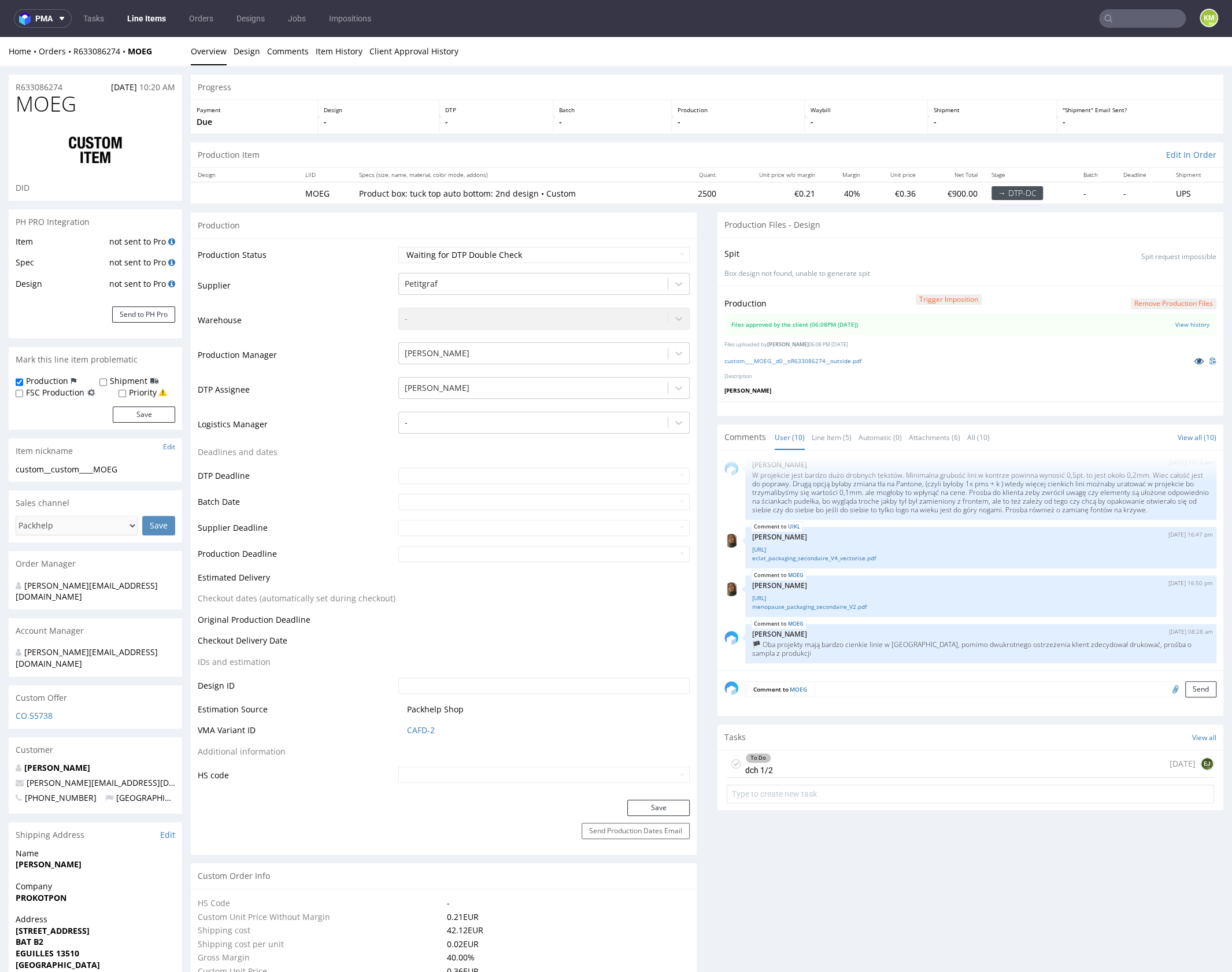
click at [1194, 359] on icon at bounding box center [1198, 361] width 9 height 8
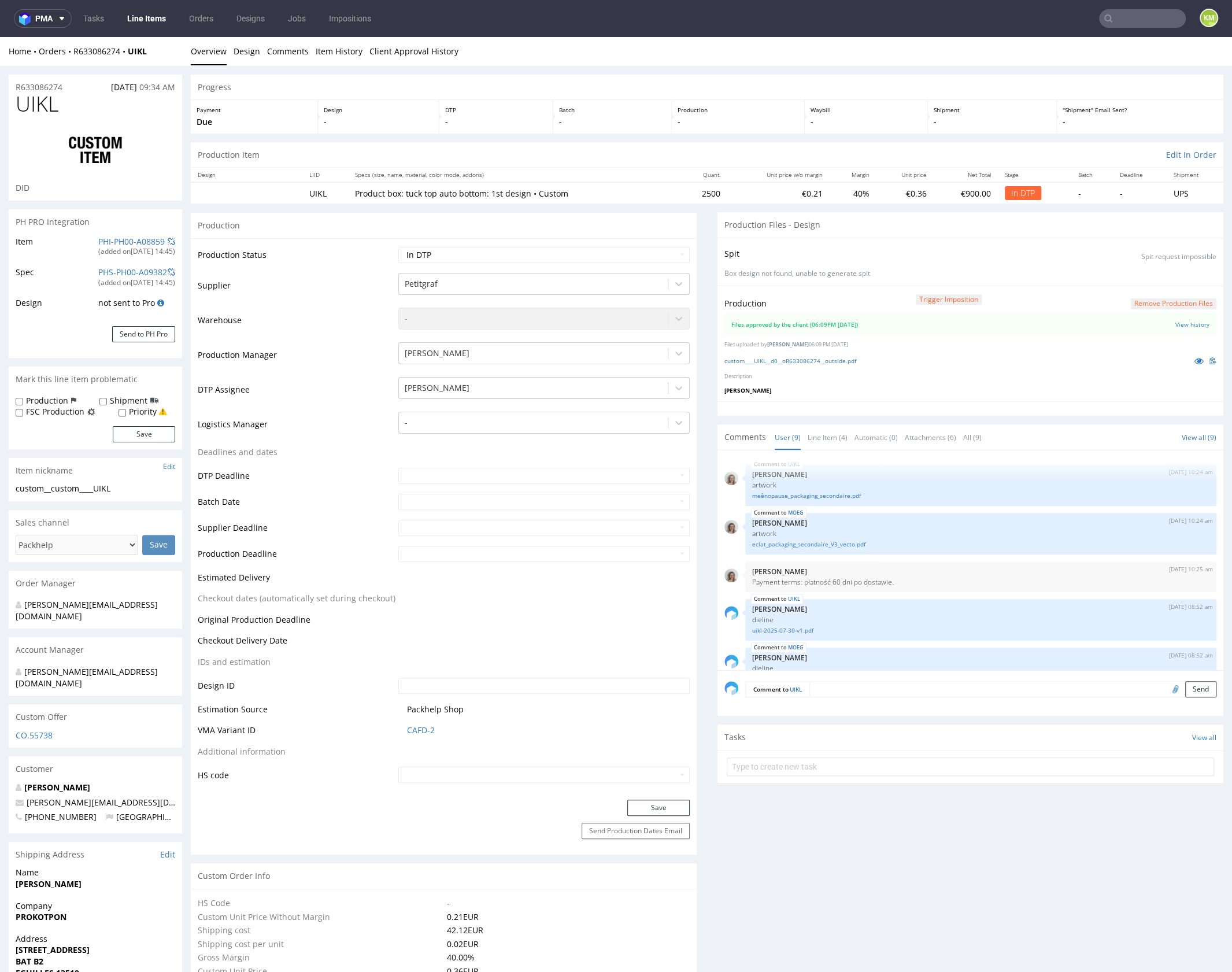
scroll to position [285, 0]
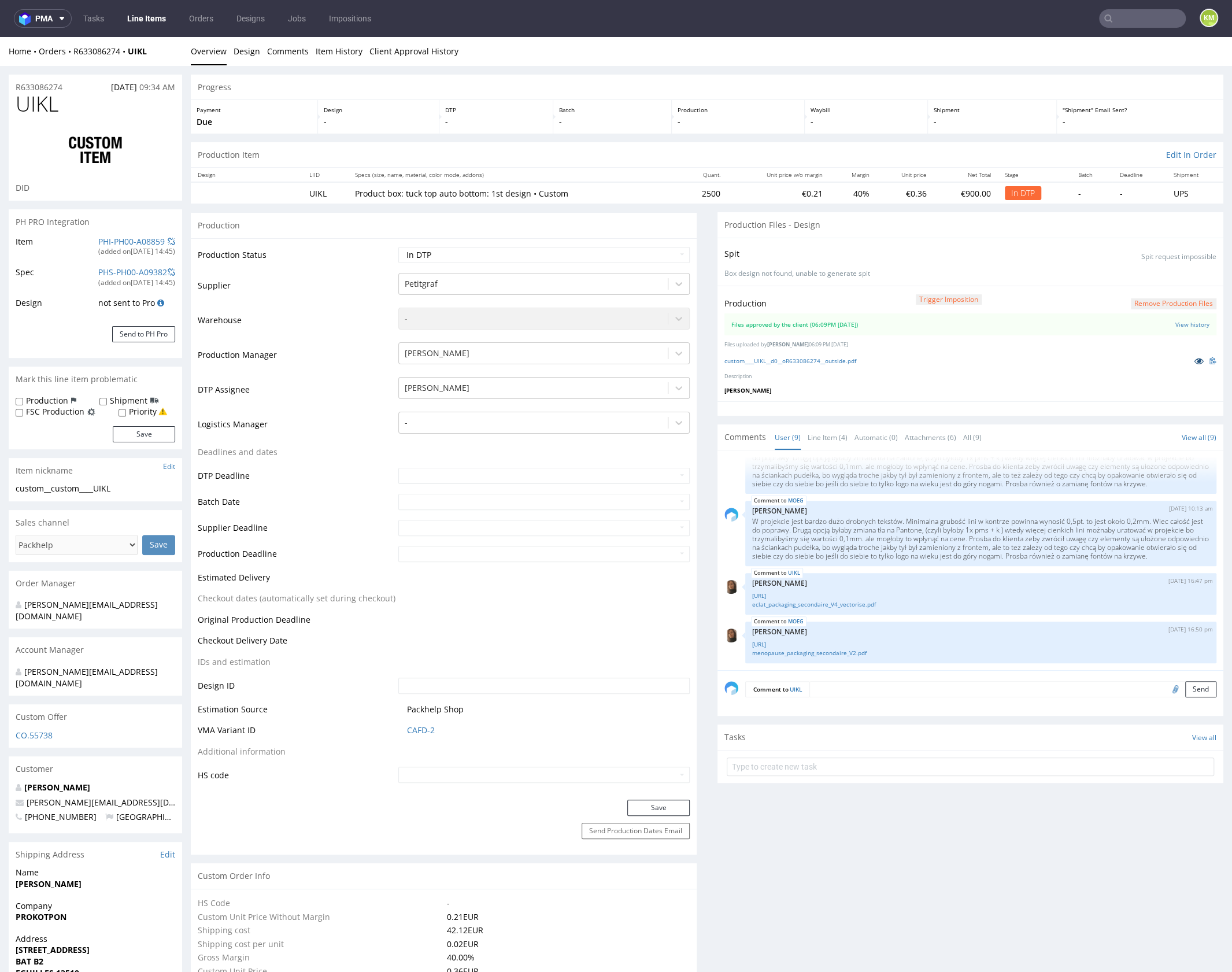
click at [1194, 359] on icon at bounding box center [1198, 361] width 9 height 8
click at [1194, 363] on icon at bounding box center [1198, 361] width 9 height 8
click at [844, 359] on link "custom____UIKL__d0__oR633086274__outside.pdf" at bounding box center [790, 361] width 132 height 8
click at [521, 258] on select "Waiting for Artwork Waiting for Diecut Waiting for Mockup Waiting for DTP Waiti…" at bounding box center [544, 254] width 291 height 16
select select "dtp_waiting_for_double_check"
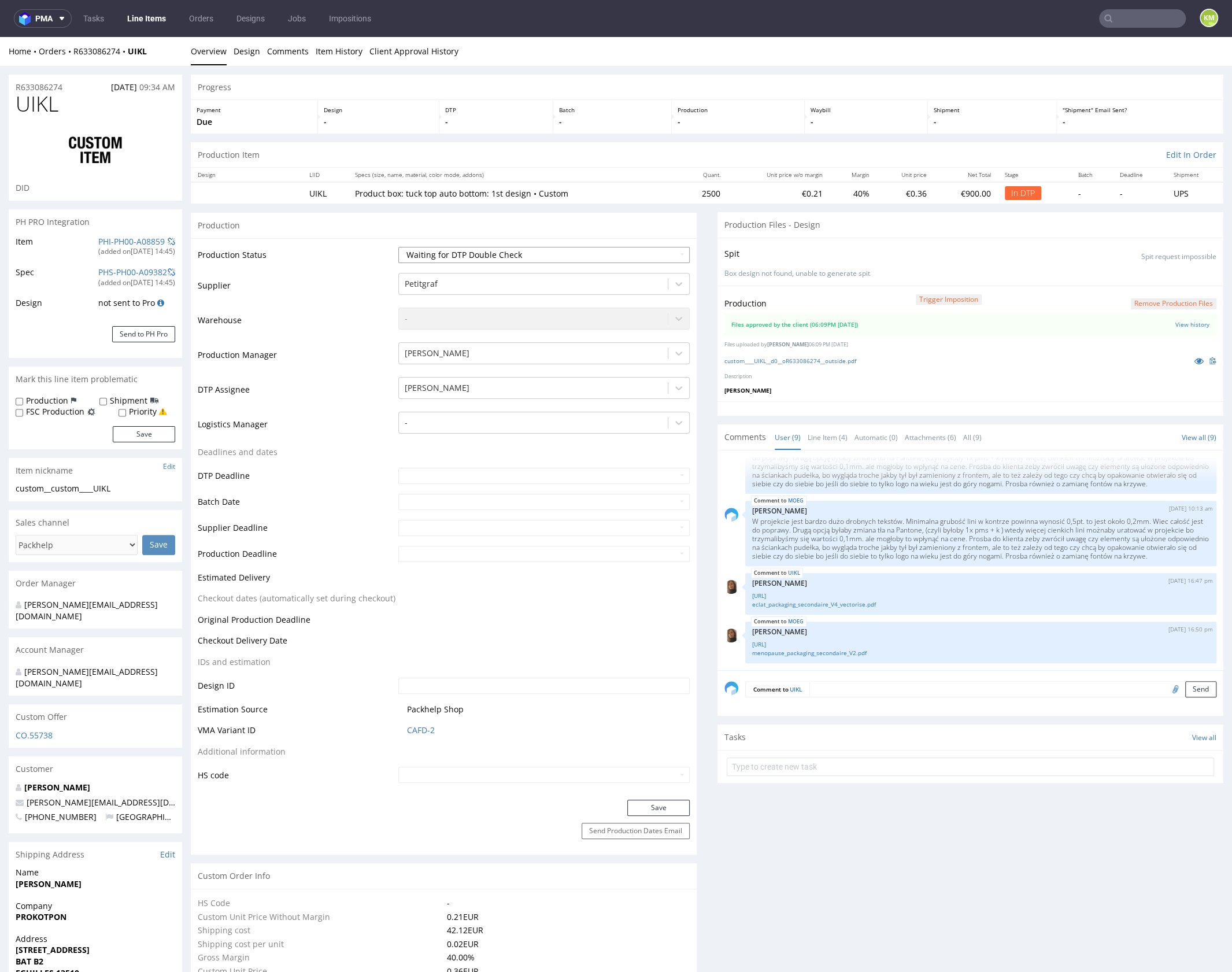
click at [399, 247] on select "Waiting for Artwork Waiting for Diecut Waiting for Mockup Waiting for DTP Waiti…" at bounding box center [544, 254] width 291 height 16
click at [655, 809] on button "Save" at bounding box center [658, 807] width 62 height 16
click at [817, 436] on link "Line Item (4)" at bounding box center [827, 437] width 40 height 25
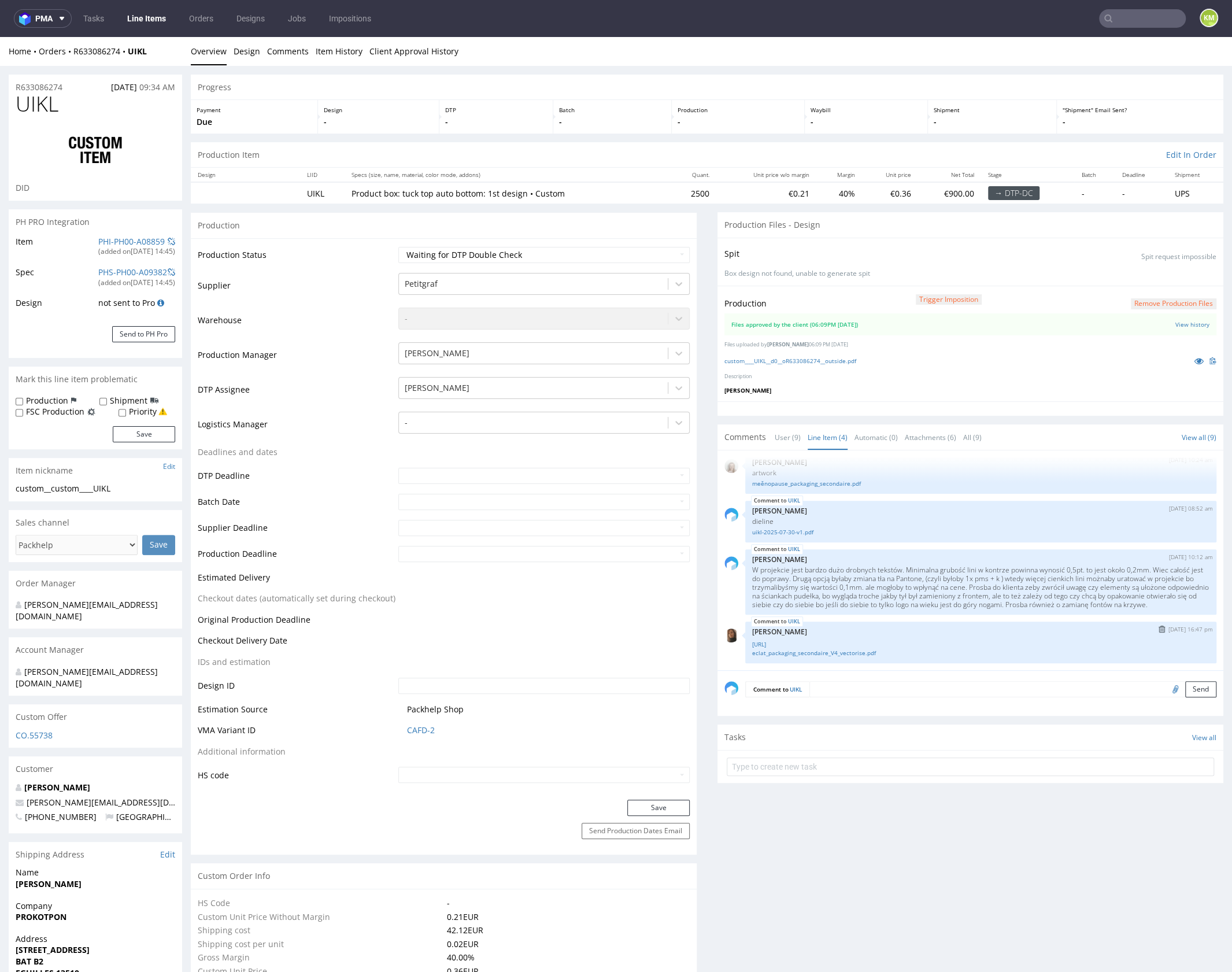
scroll to position [21, 0]
click at [845, 681] on textarea at bounding box center [1013, 688] width 407 height 16
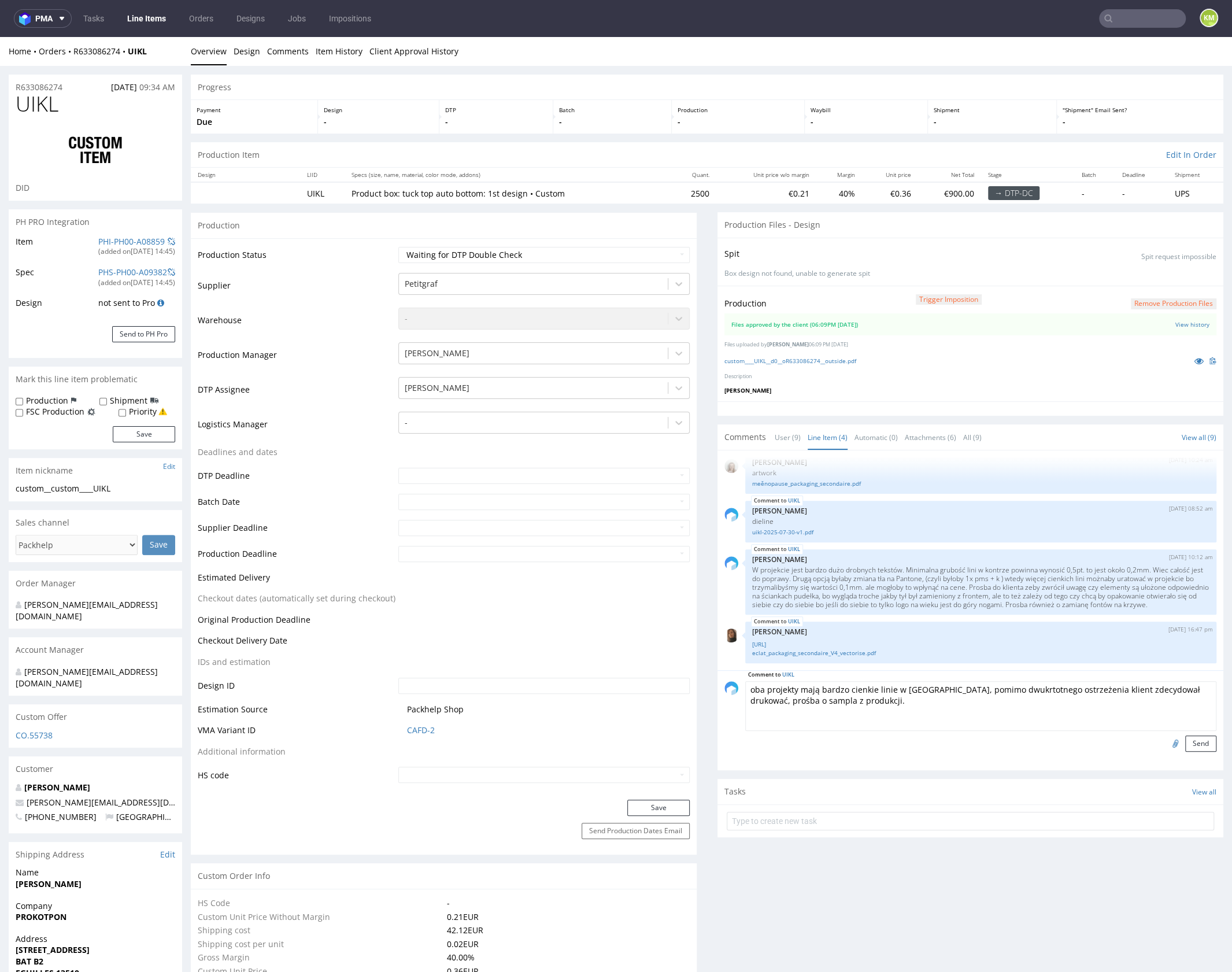
drag, startPoint x: 749, startPoint y: 684, endPoint x: 740, endPoint y: 684, distance: 9.0
click at [745, 684] on textarea "oba projekty mają bardzo cienkie linie w kontrze, pomimo dwukrtotnego ostrzeżen…" at bounding box center [981, 705] width 471 height 50
click at [985, 689] on textarea "Oba projekty mają bardzo cienkie linie w kontrze, pomimo dwukrtotnego ostrzeżen…" at bounding box center [981, 705] width 471 height 50
type textarea "Oba projekty mają bardzo cienkie linie w kontrze, pomimo dwukrotnego ostrzeżeni…"
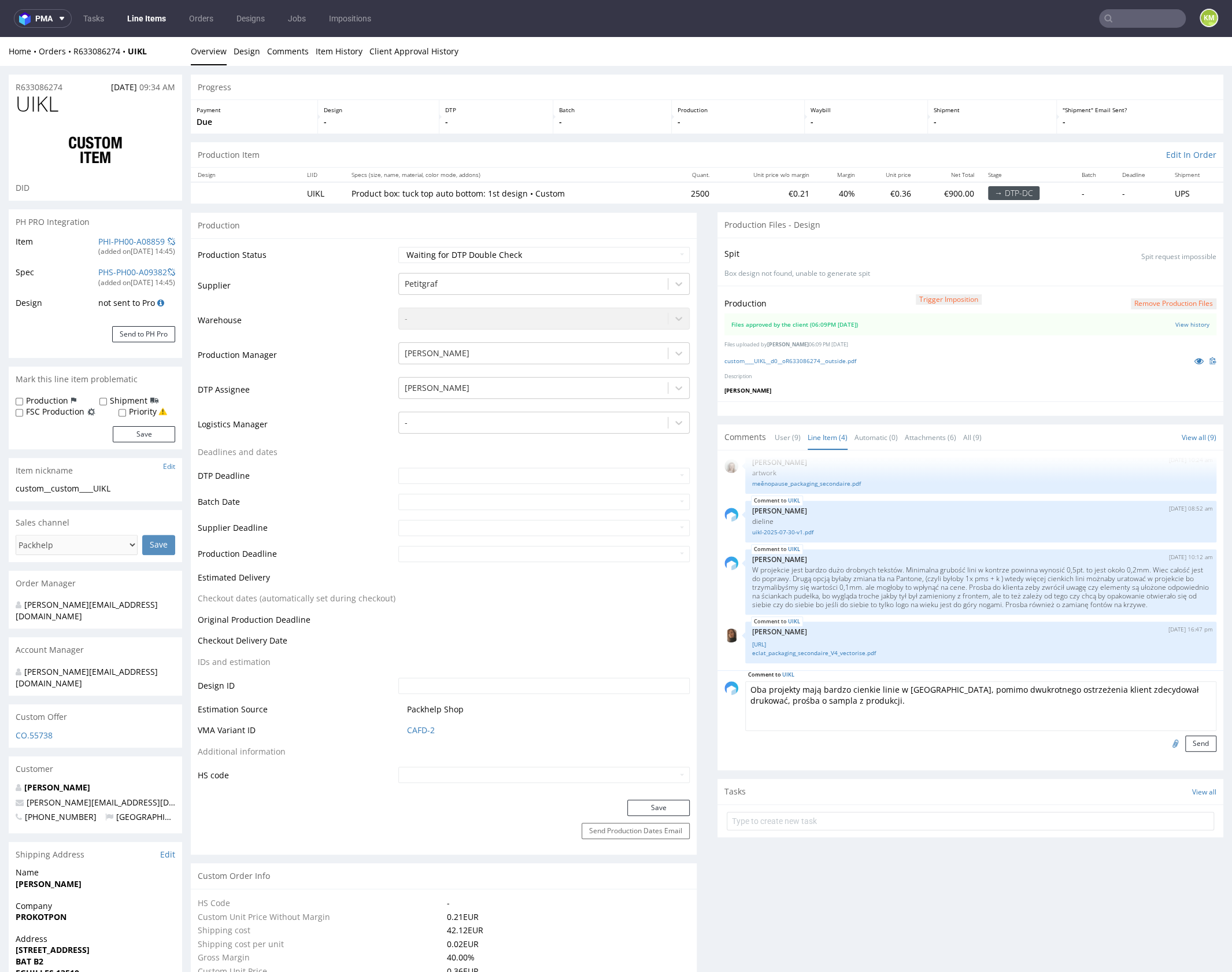
click at [916, 704] on textarea "Oba projekty mają bardzo cienkie linie w kontrze, pomimo dwukrotnego ostrzeżeni…" at bounding box center [981, 705] width 471 height 50
click at [1194, 363] on icon at bounding box center [1198, 361] width 9 height 8
click at [893, 697] on textarea "Oba projekty mają bardzo cienkie linie w kontrze, pomimo dwukrotnego ostrzeżeni…" at bounding box center [981, 705] width 471 height 50
click at [891, 702] on textarea "Oba projekty mają bardzo cienkie linie w kontrze, pomimo dwukrotnego ostrzeżeni…" at bounding box center [981, 705] width 471 height 50
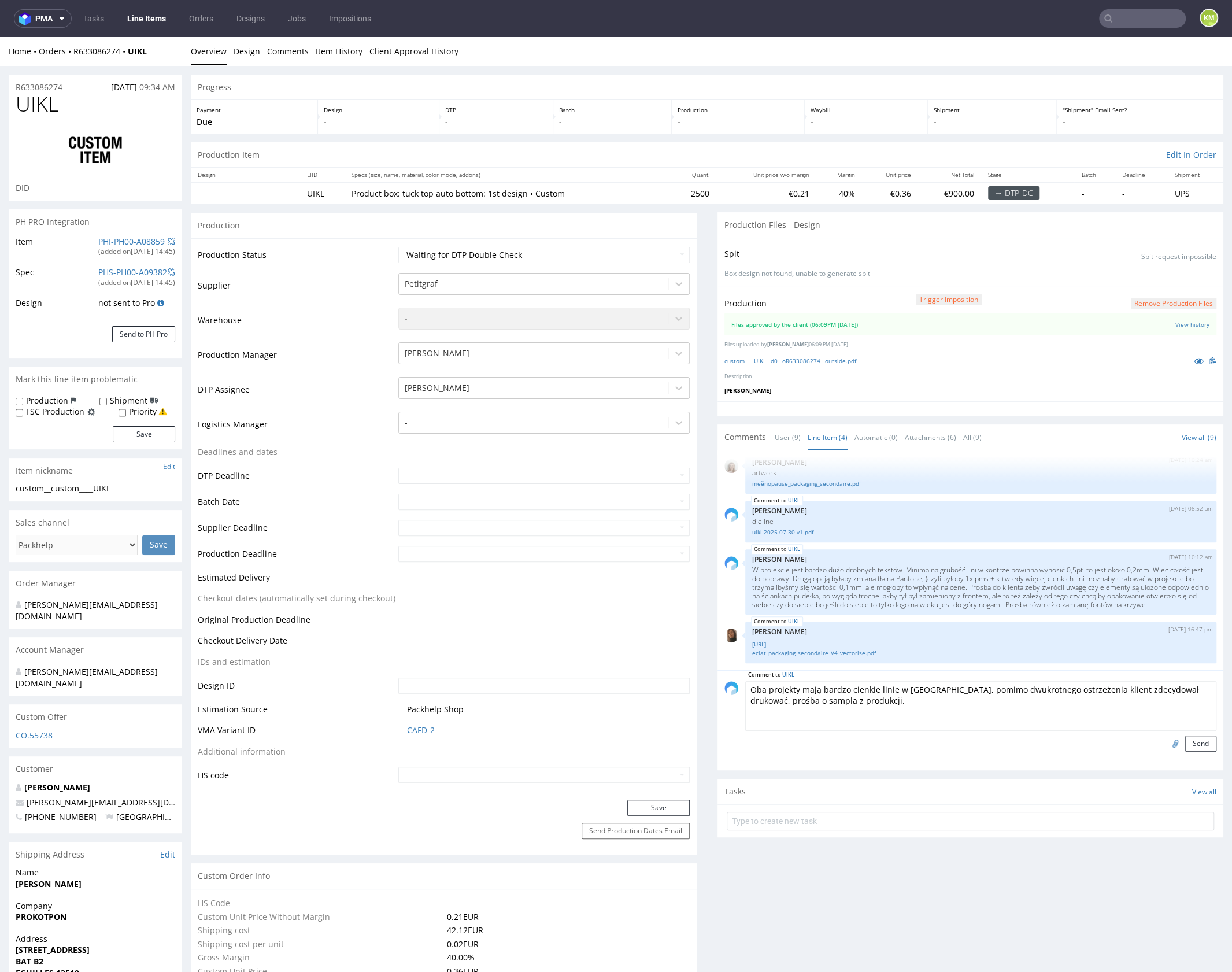
click at [891, 702] on textarea "Oba projekty mają bardzo cienkie linie w kontrze, pomimo dwukrotnego ostrzeżeni…" at bounding box center [981, 705] width 471 height 50
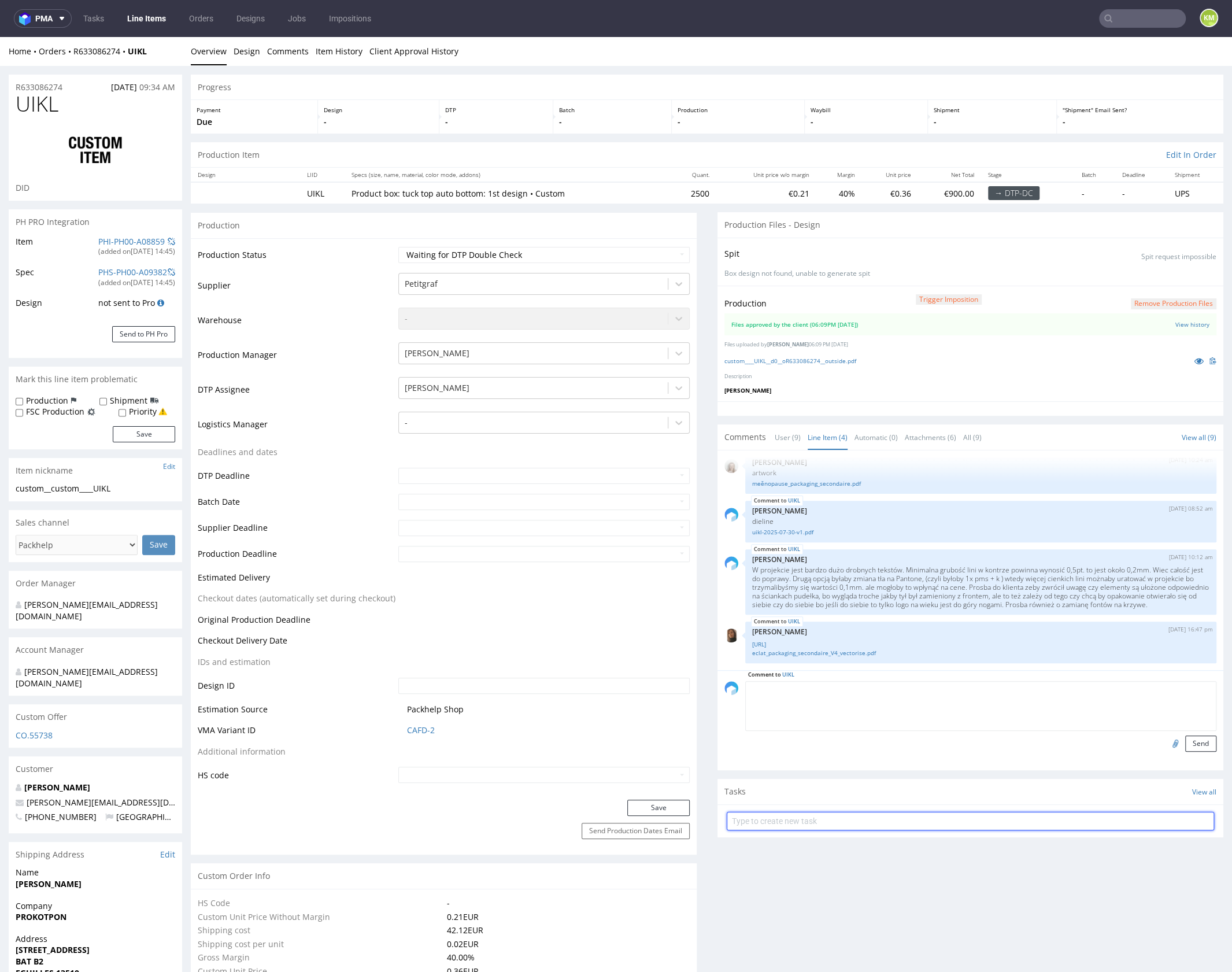
click at [842, 818] on input "text" at bounding box center [971, 821] width 487 height 18
type input "dch 2/2"
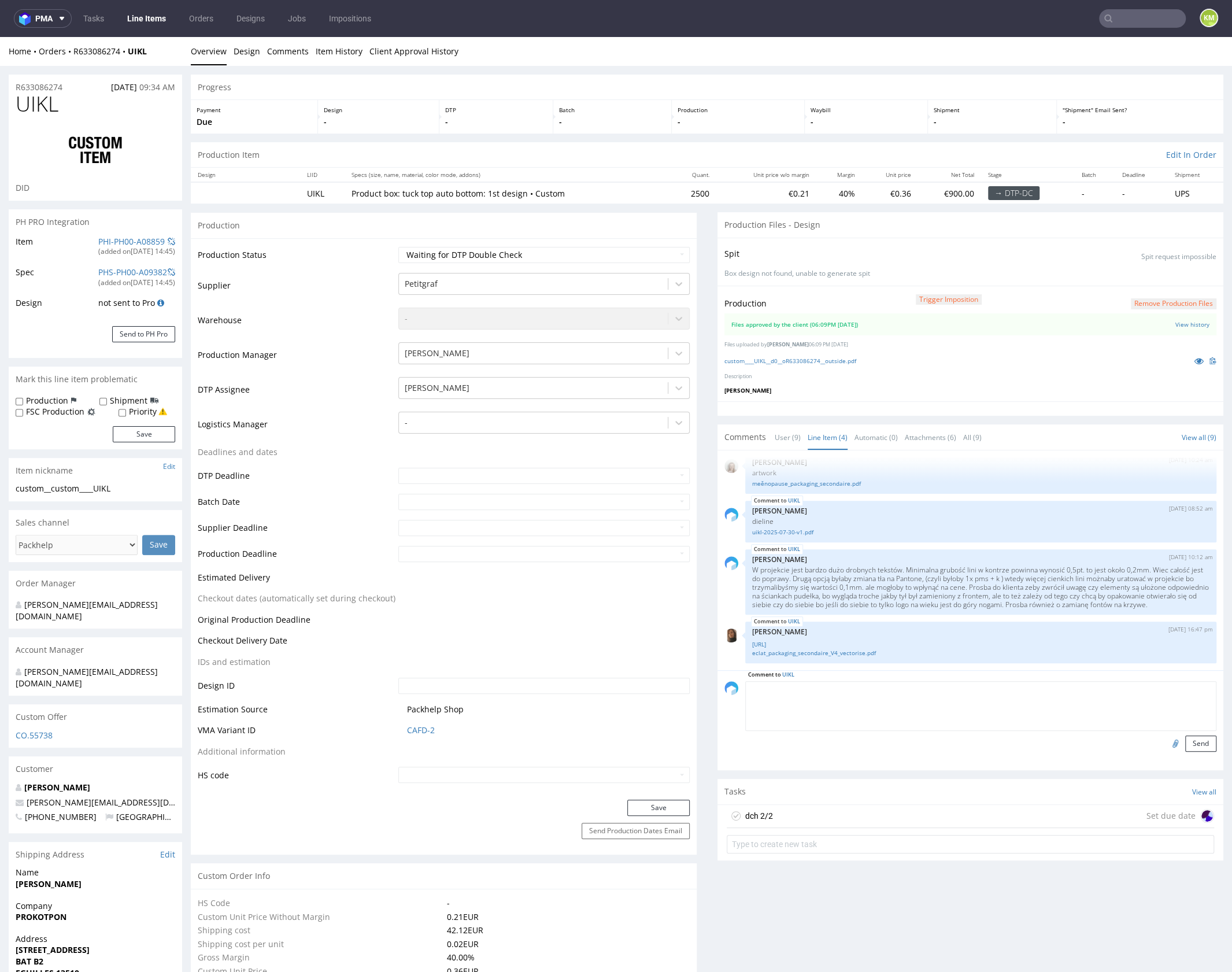
drag, startPoint x: 864, startPoint y: 814, endPoint x: 897, endPoint y: 748, distance: 73.8
click at [864, 814] on div "dch 2/2 Set due date" at bounding box center [971, 816] width 487 height 23
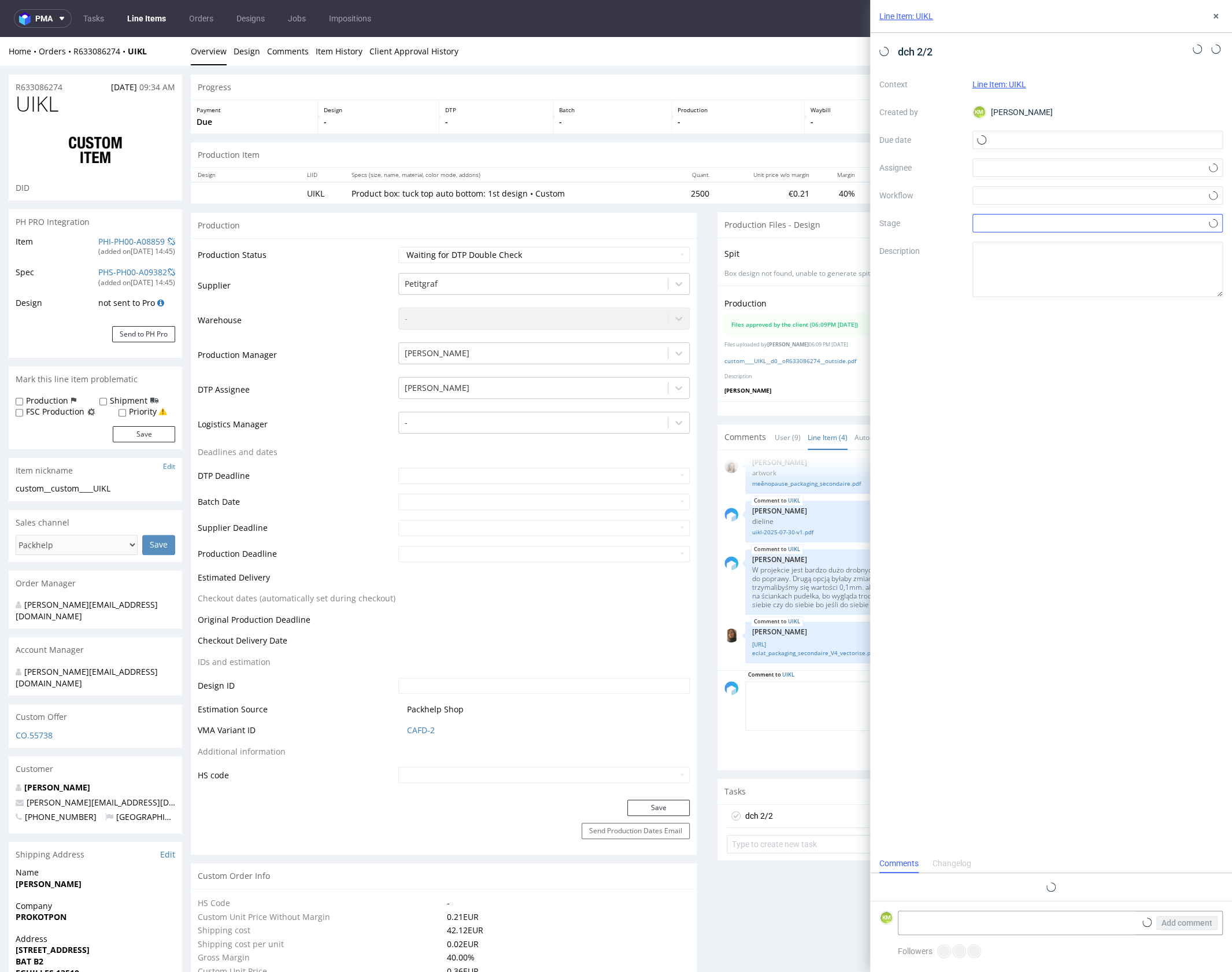
scroll to position [9, 0]
click at [1033, 144] on input "text" at bounding box center [1098, 140] width 251 height 18
drag, startPoint x: 1114, startPoint y: 259, endPoint x: 1025, endPoint y: 190, distance: 112.6
click at [1114, 258] on span "18" at bounding box center [1116, 256] width 9 height 12
type input "18/09/2025"
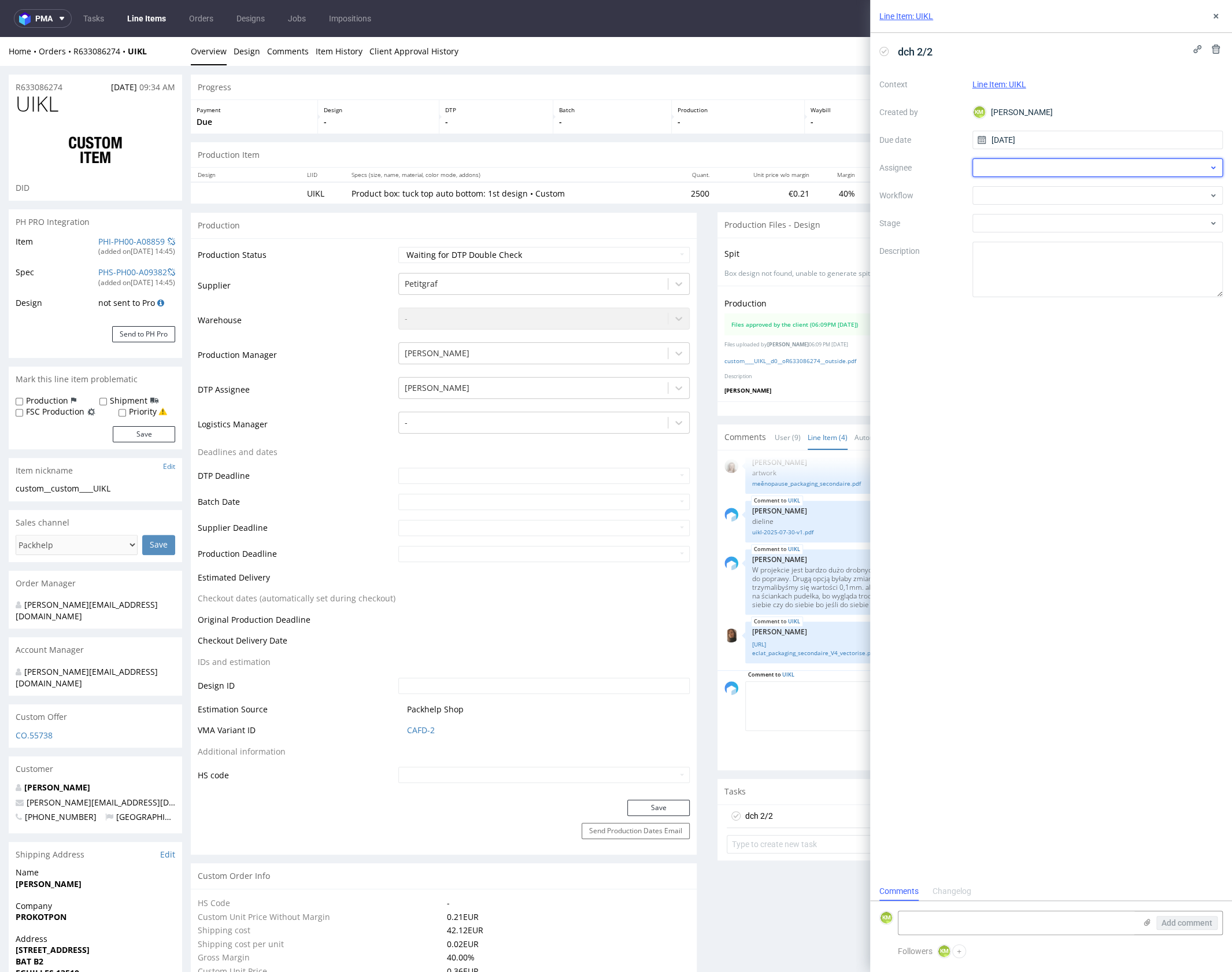
click at [995, 160] on div at bounding box center [1098, 167] width 251 height 18
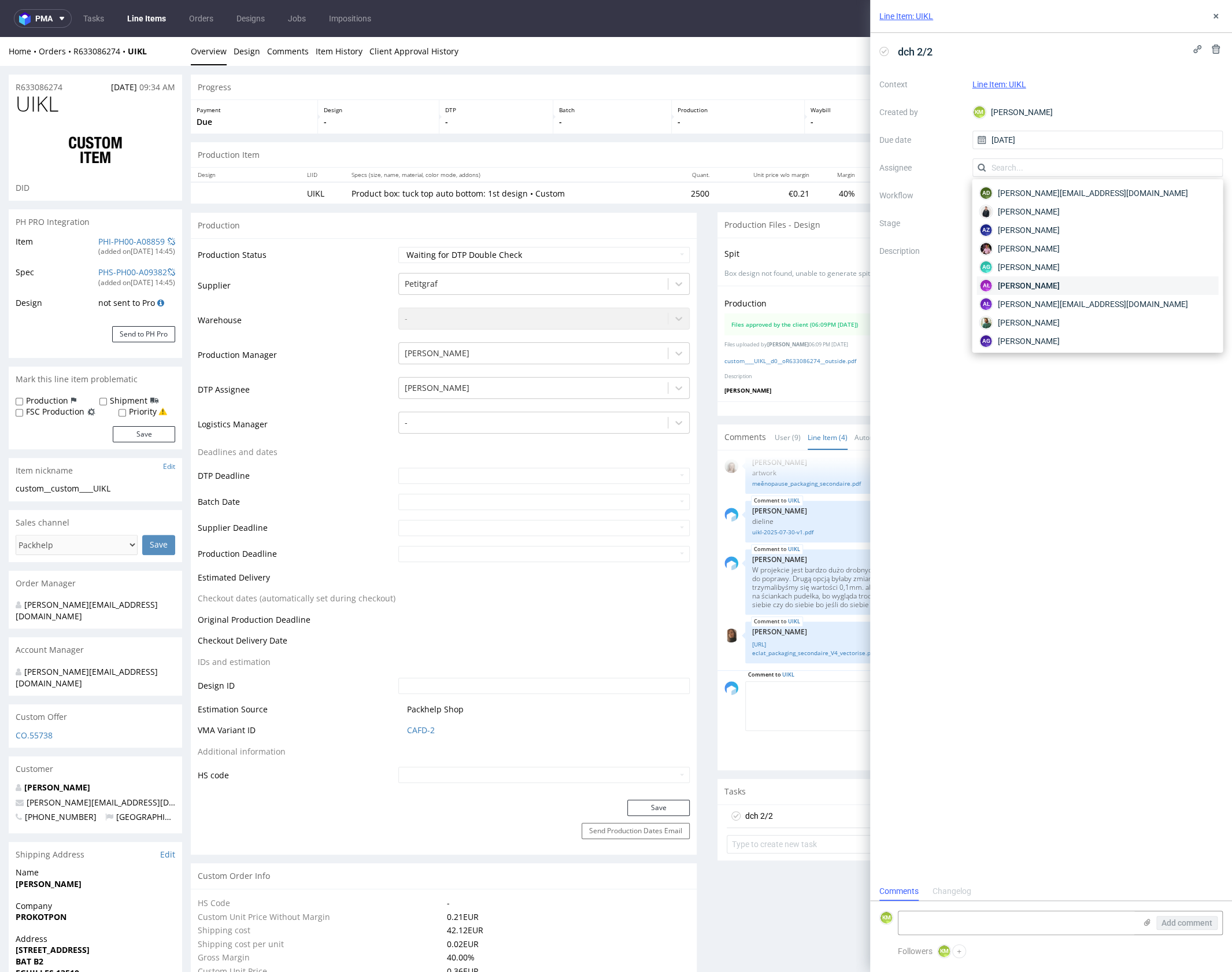
type input "g"
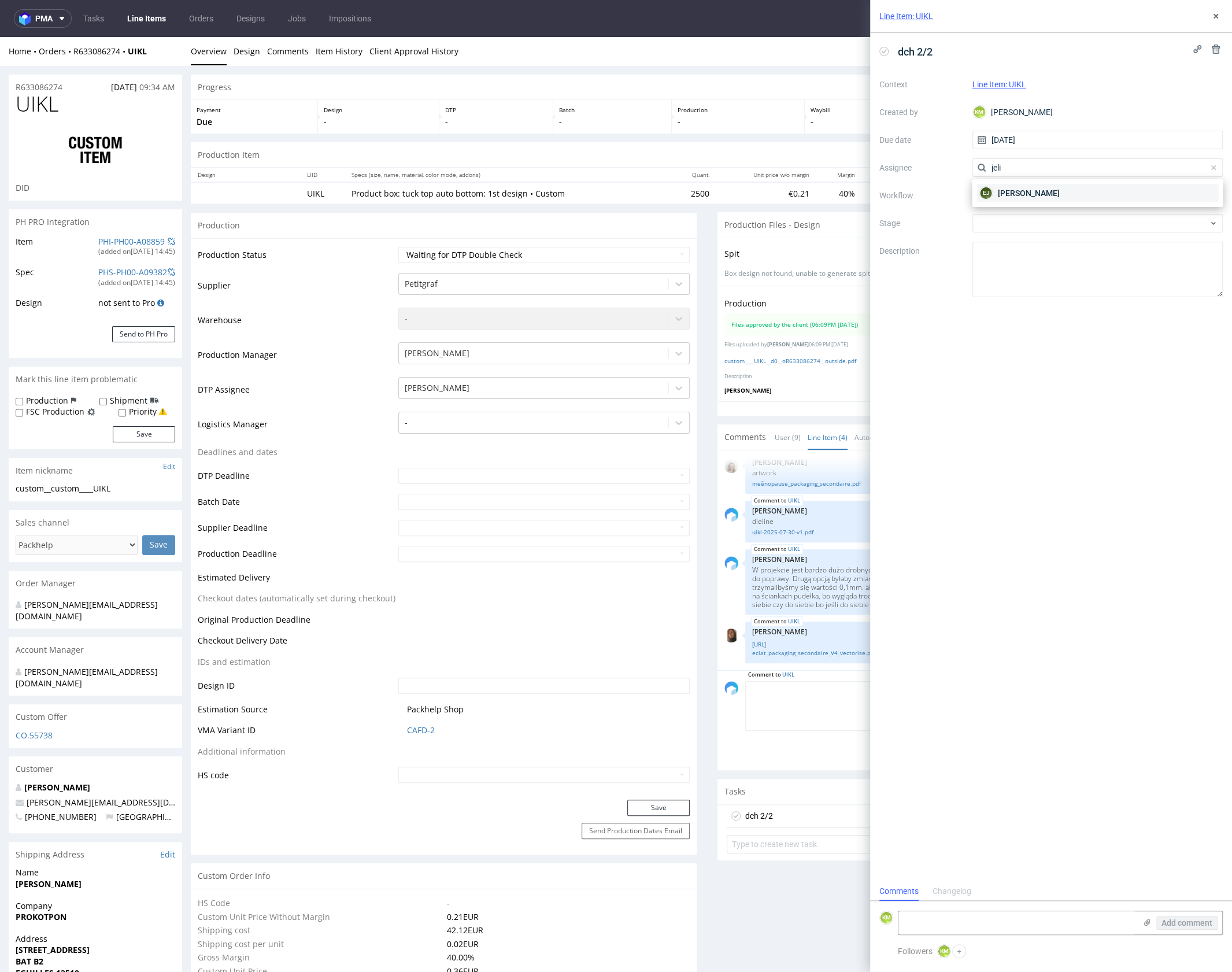
type input "jeli"
click at [1017, 194] on span "Elżbieta Jelińska" at bounding box center [1028, 193] width 62 height 12
click at [1013, 200] on div at bounding box center [1098, 195] width 251 height 18
click at [1055, 237] on div "DTP - Double Check" at bounding box center [1097, 237] width 242 height 21
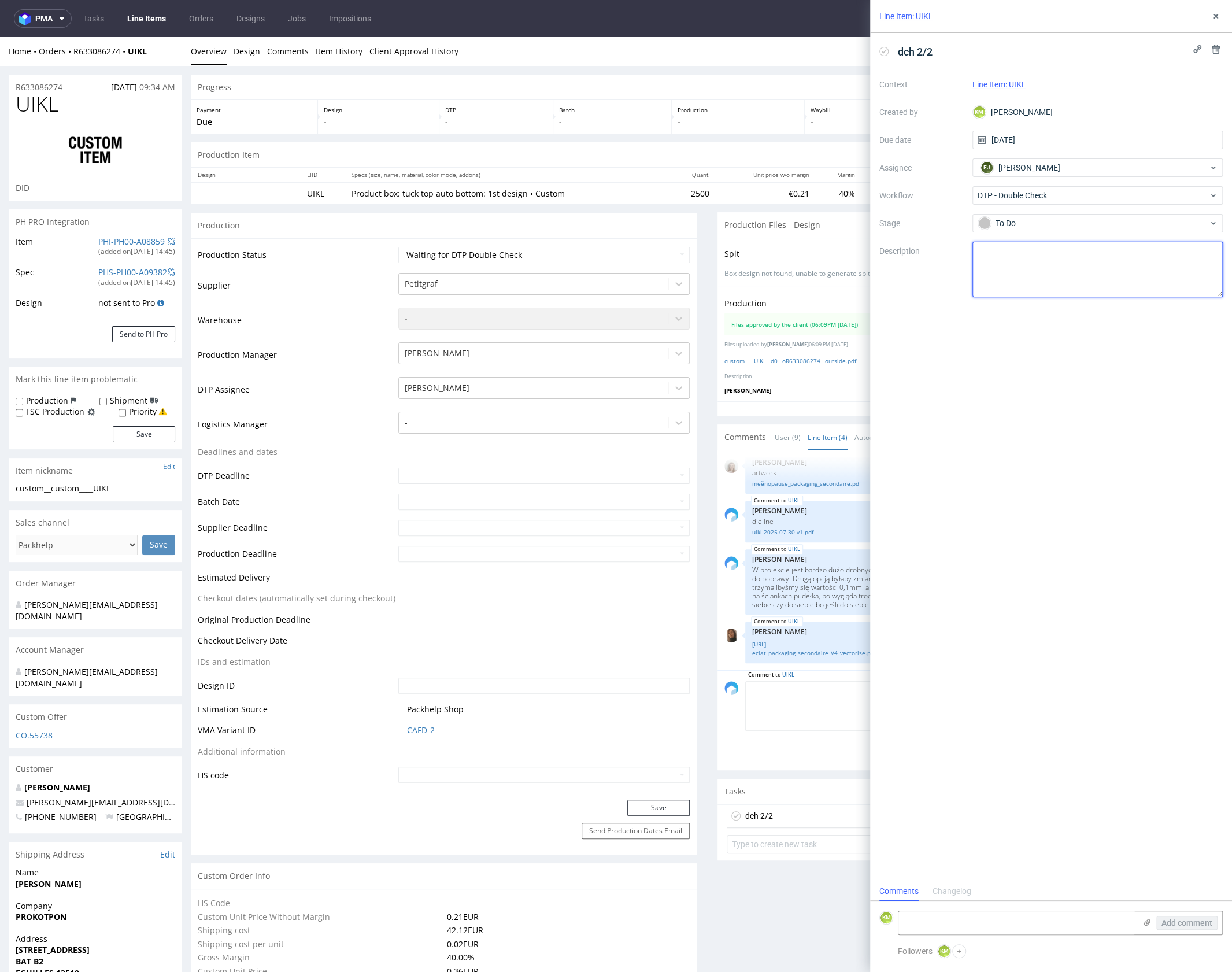
drag, startPoint x: 1058, startPoint y: 261, endPoint x: 1060, endPoint y: 248, distance: 13.2
click at [1057, 259] on textarea at bounding box center [1098, 269] width 251 height 55
click at [1217, 20] on icon at bounding box center [1215, 16] width 9 height 9
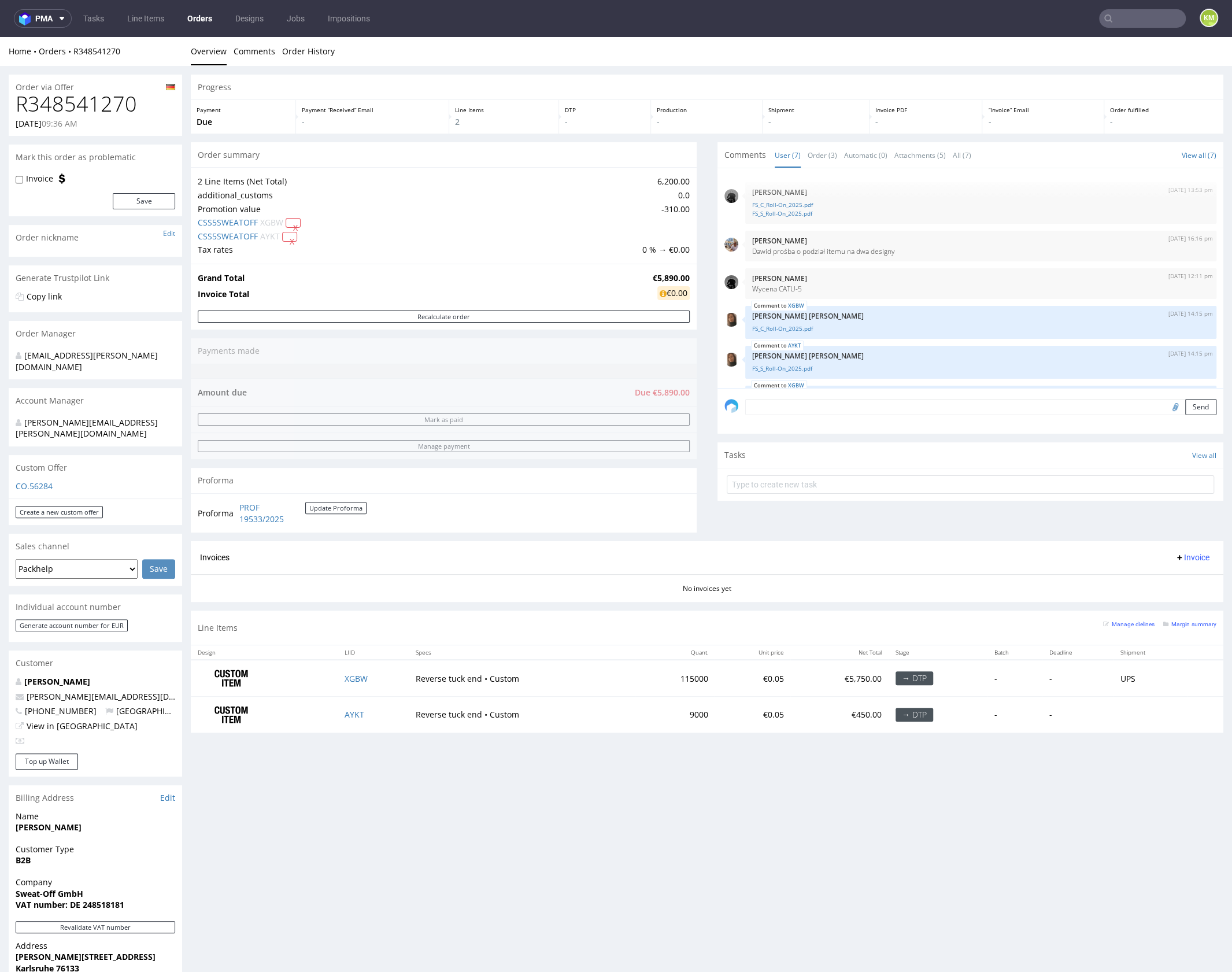
scroll to position [95, 0]
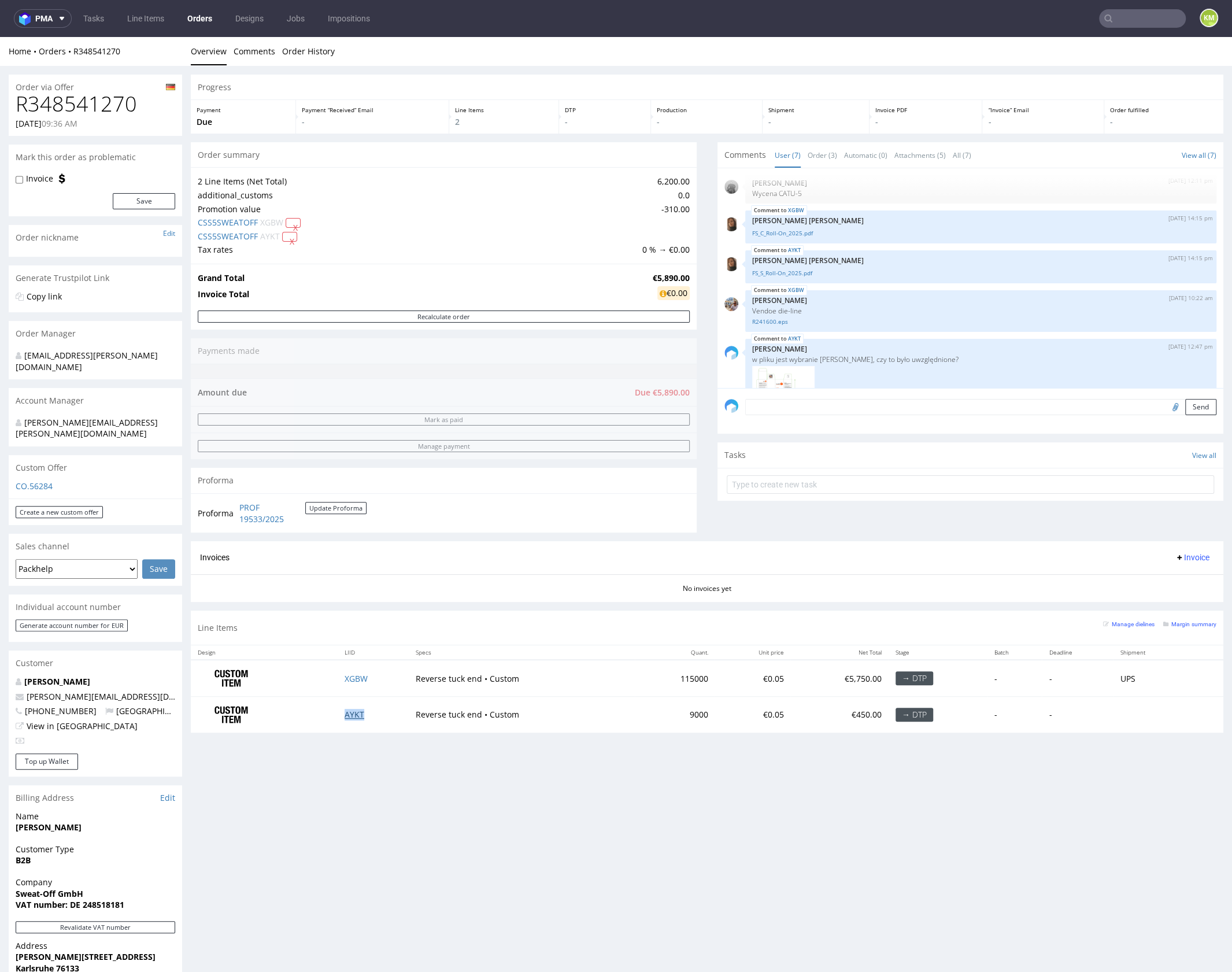
drag, startPoint x: 351, startPoint y: 709, endPoint x: 405, endPoint y: 624, distance: 100.7
